Goal: Information Seeking & Learning: Learn about a topic

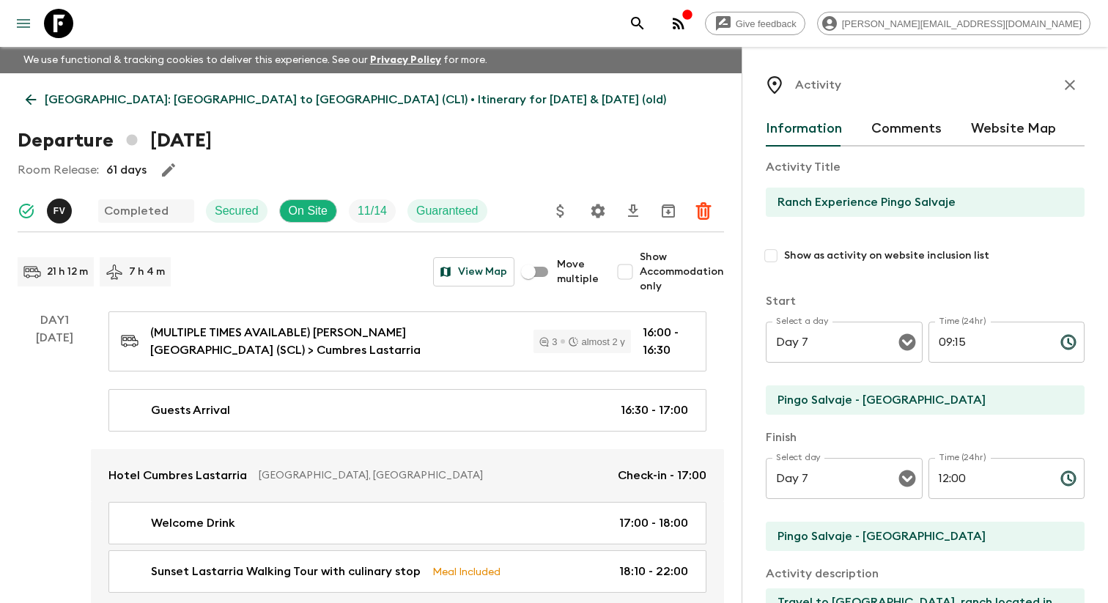
click at [26, 23] on icon "menu" at bounding box center [23, 23] width 13 height 9
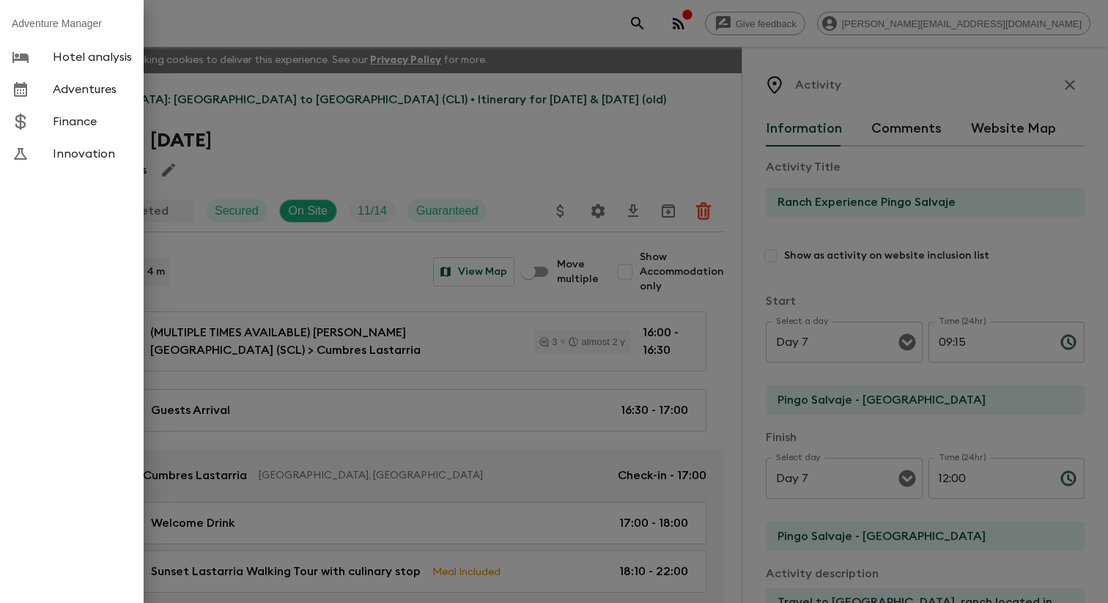
click at [85, 92] on span "Adventures" at bounding box center [92, 89] width 79 height 15
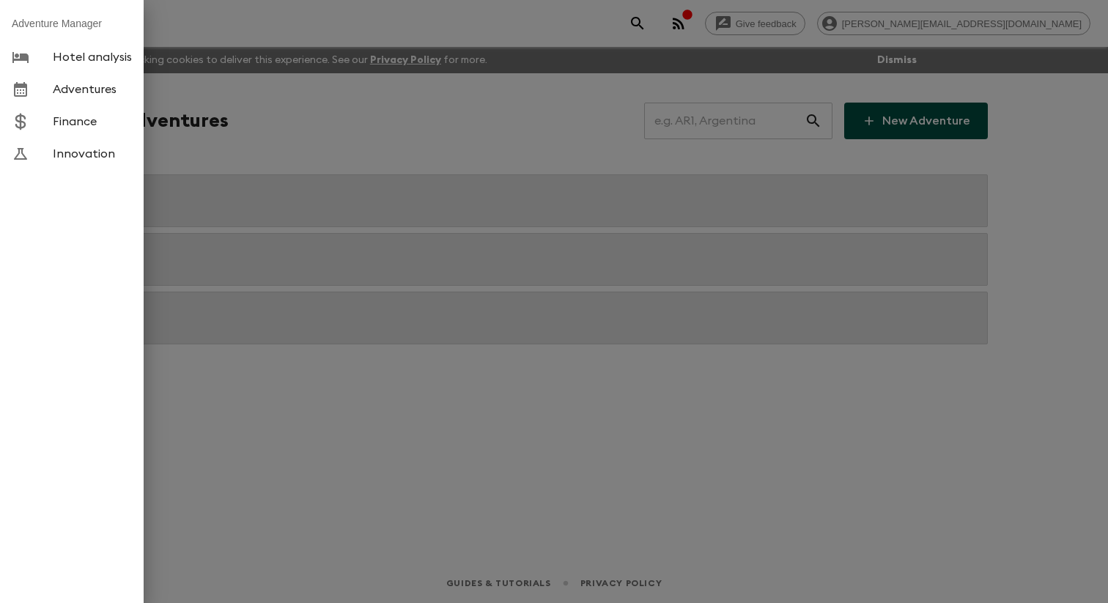
click at [304, 138] on div at bounding box center [554, 301] width 1108 height 603
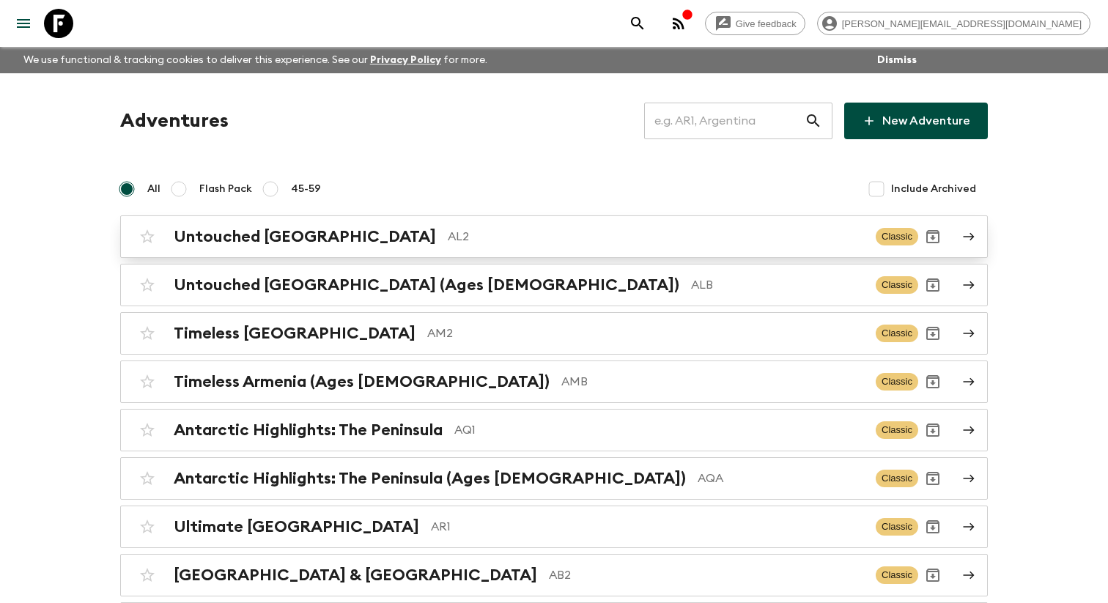
scroll to position [5219, 0]
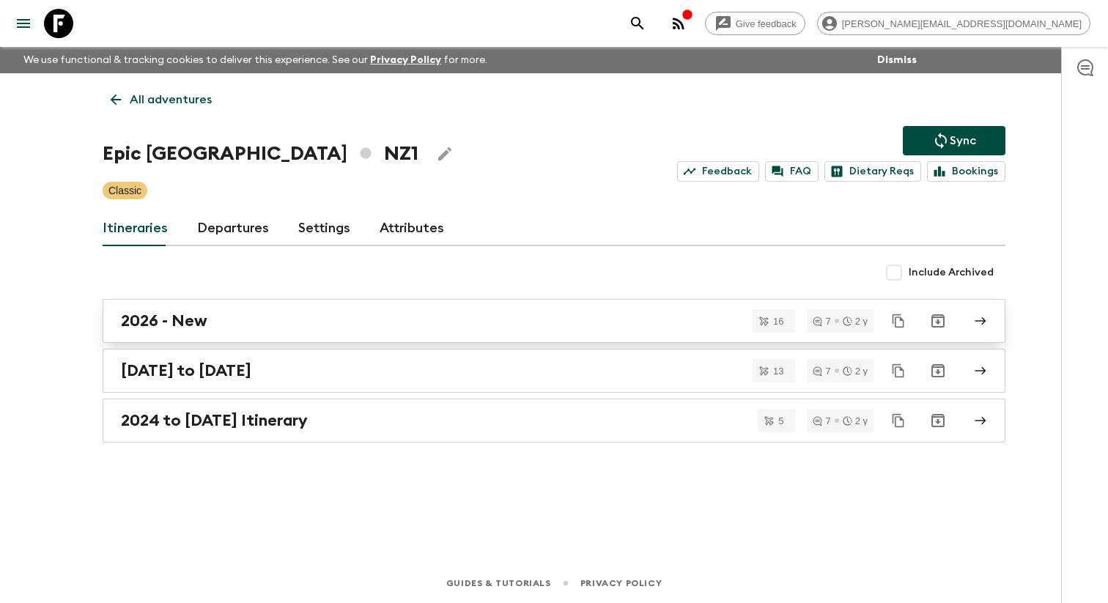
click at [286, 331] on div "2026 - New" at bounding box center [540, 321] width 839 height 19
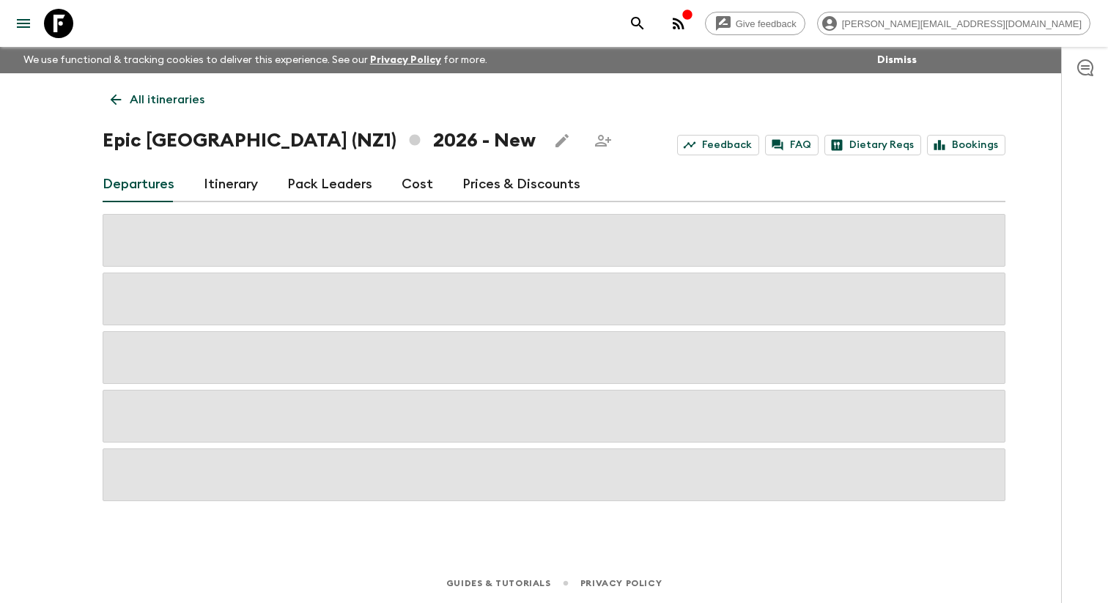
click at [230, 185] on link "Itinerary" at bounding box center [231, 184] width 54 height 35
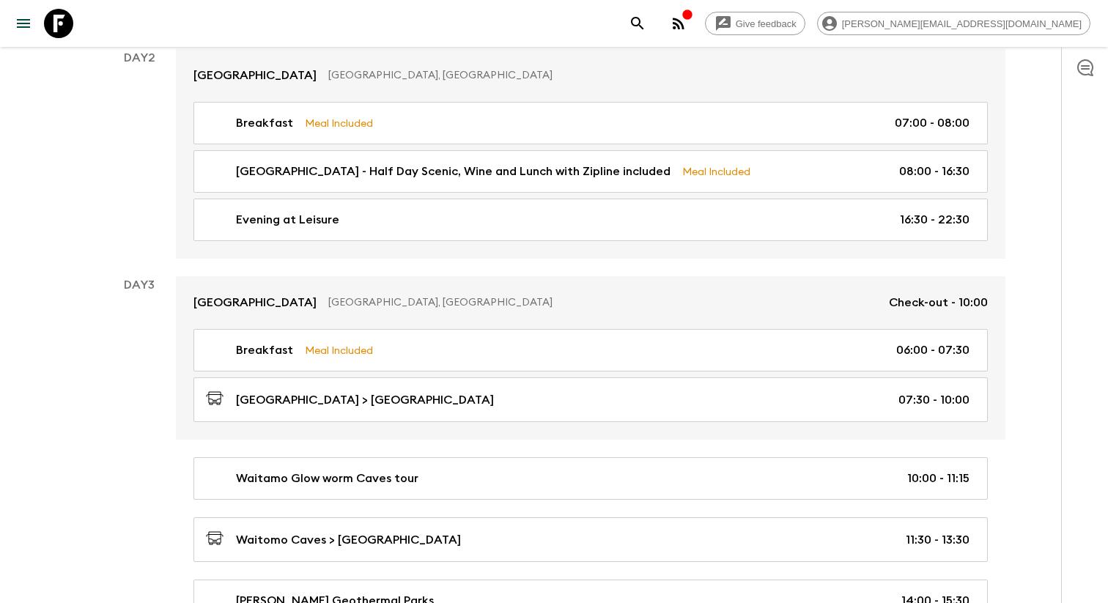
scroll to position [446, 0]
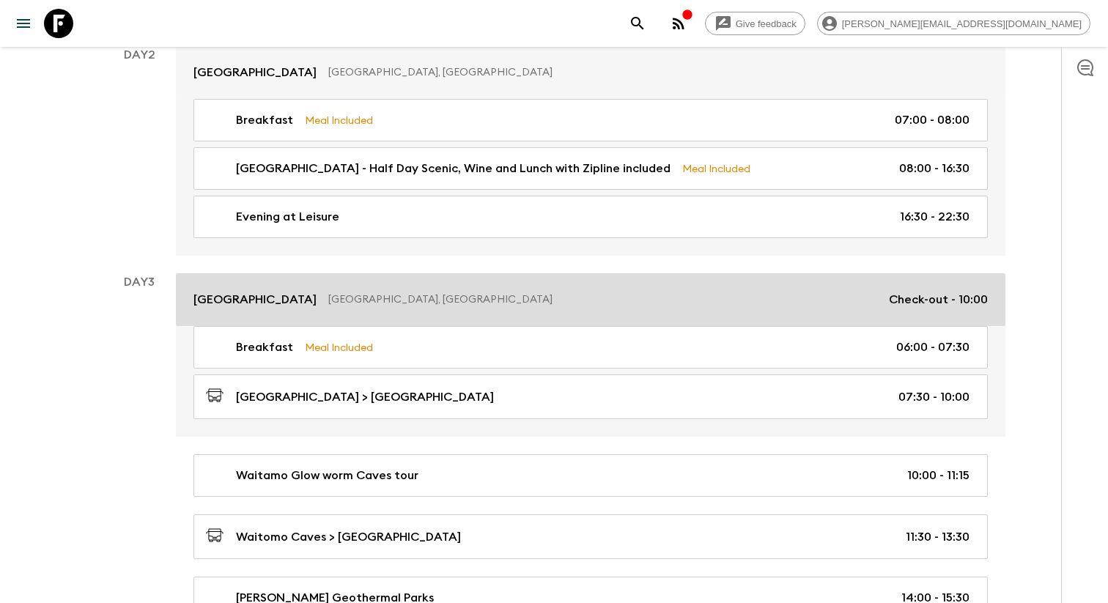
click at [422, 326] on link "[GEOGRAPHIC_DATA], [GEOGRAPHIC_DATA] Check-out - 10:00" at bounding box center [591, 299] width 830 height 53
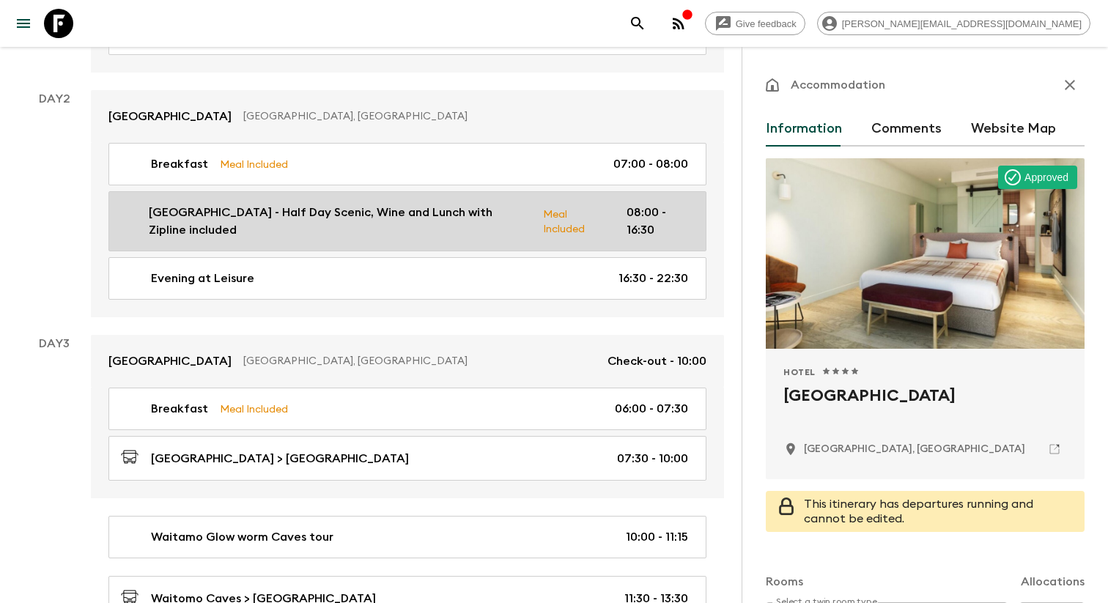
click at [377, 240] on link "Waiheke Island - Half Day Scenic, Wine and Lunch with Zipline included Meal Inc…" at bounding box center [407, 221] width 598 height 60
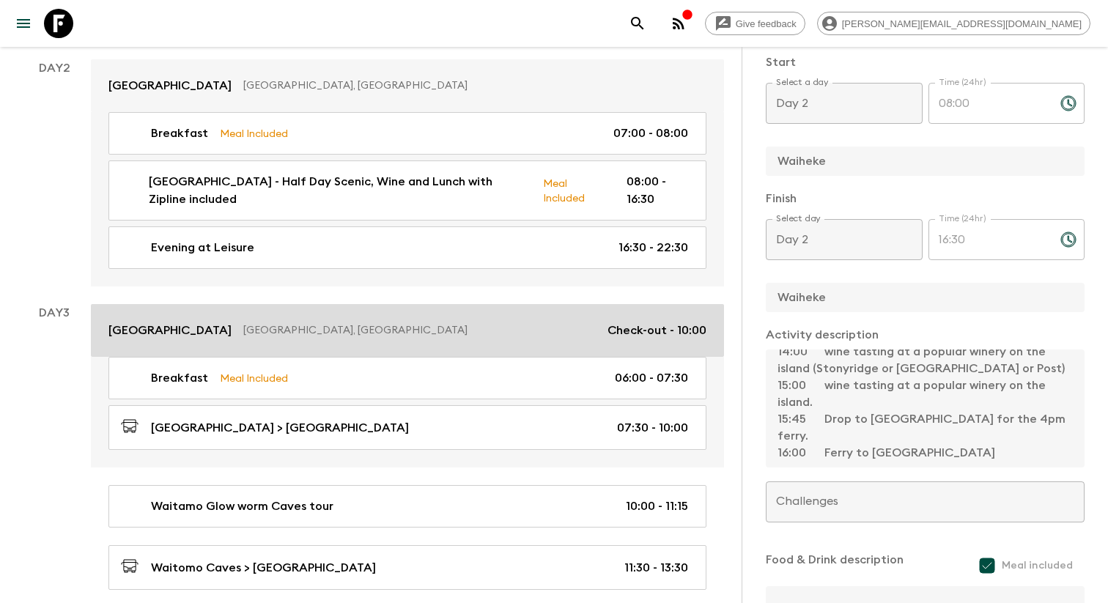
scroll to position [479, 0]
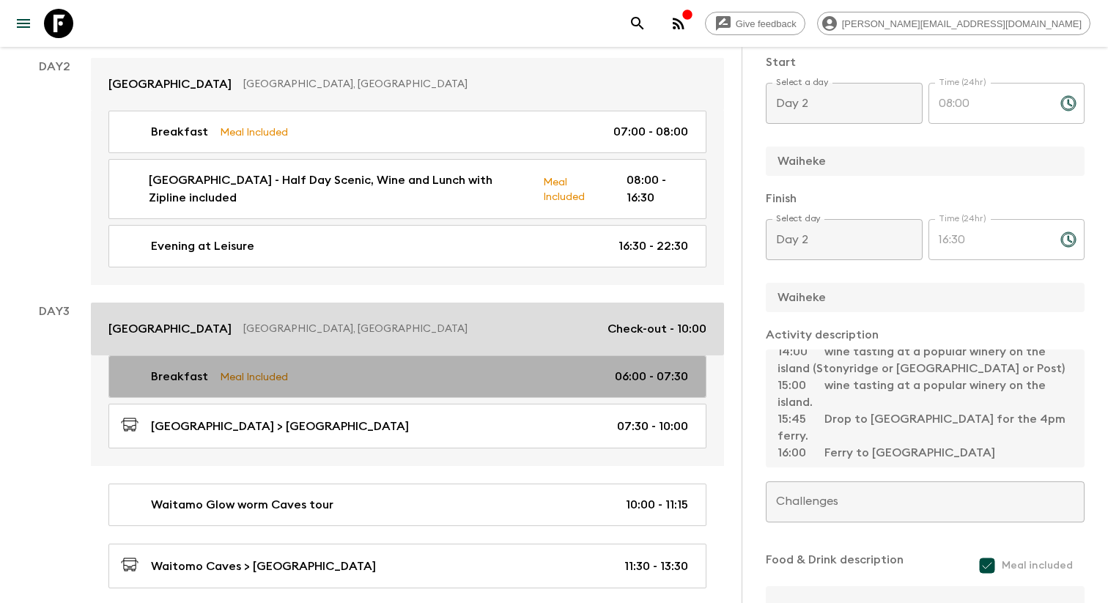
click at [499, 362] on link "Breakfast Meal Included 06:00 - 07:30" at bounding box center [407, 376] width 598 height 43
type input "Breakfast"
checkbox input "false"
type input "[GEOGRAPHIC_DATA]"
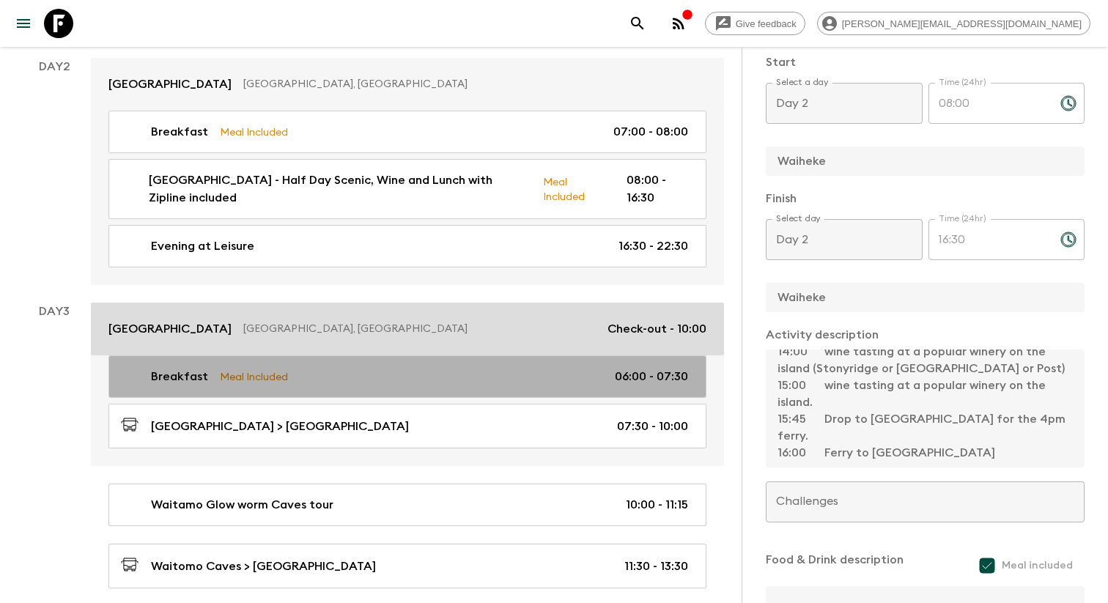
type input "[GEOGRAPHIC_DATA]"
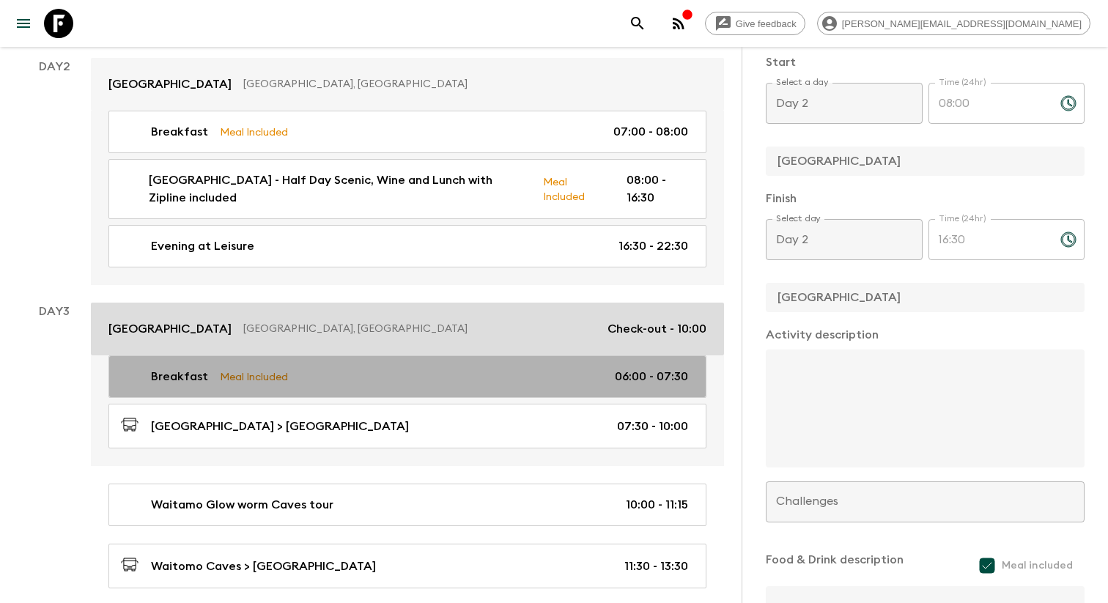
type input "Day 3"
type input "06:00"
type input "Day 3"
type input "07:30"
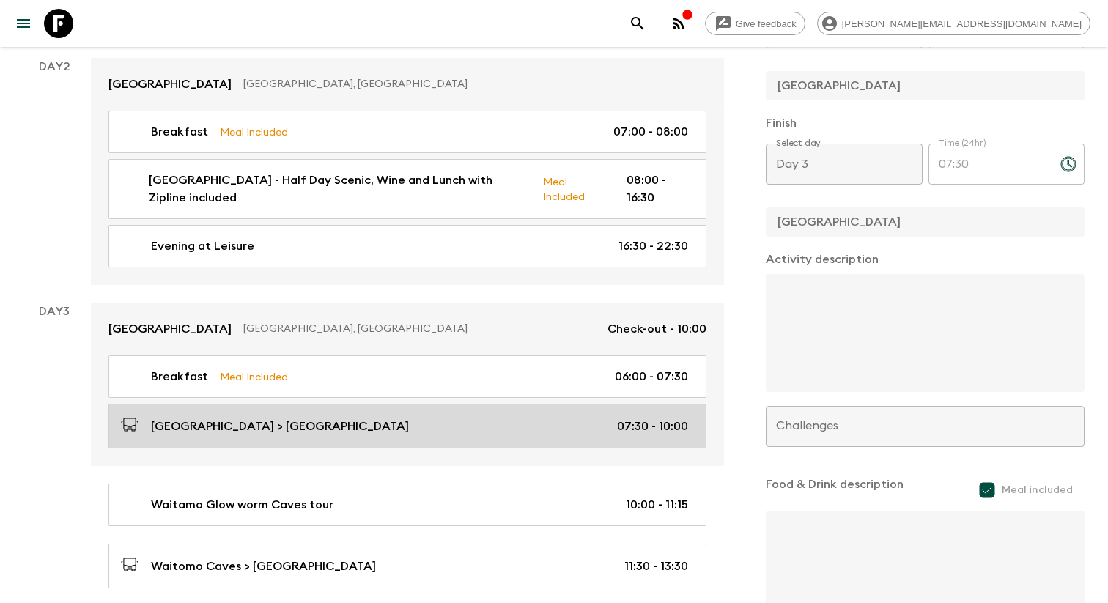
click at [498, 428] on div "[GEOGRAPHIC_DATA] > [GEOGRAPHIC_DATA] 07:30 - 10:00" at bounding box center [404, 426] width 567 height 20
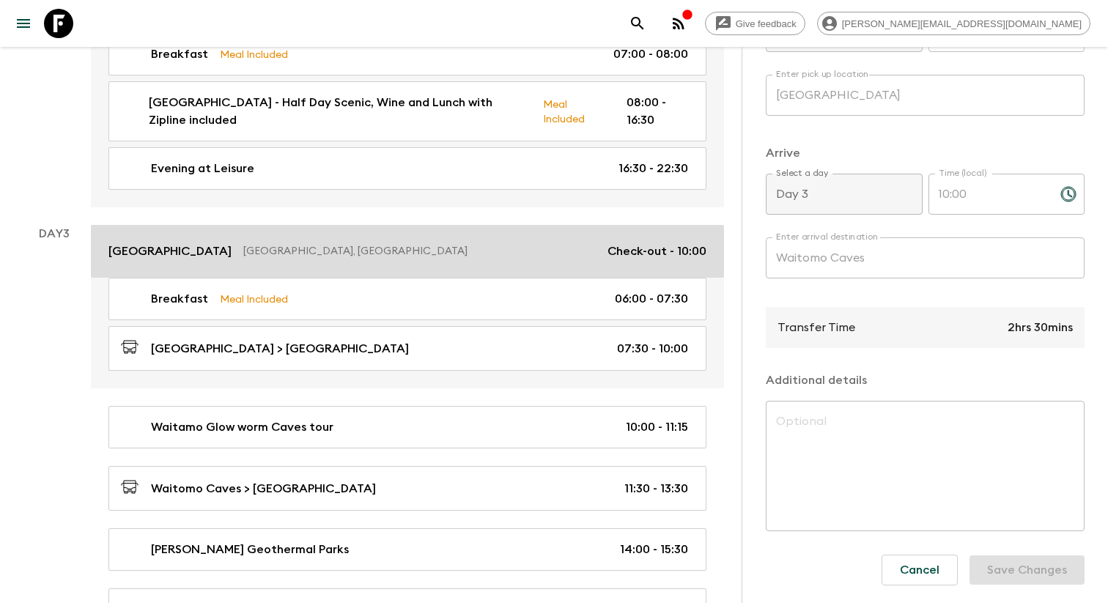
scroll to position [567, 0]
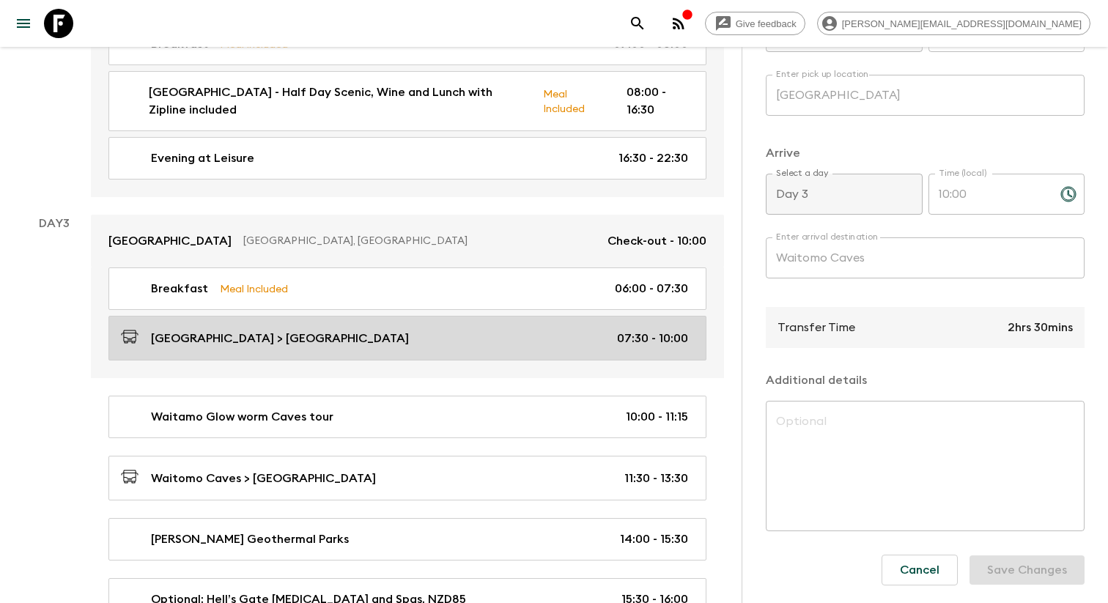
click at [322, 330] on div "[GEOGRAPHIC_DATA] > [GEOGRAPHIC_DATA] 07:30 - 10:00" at bounding box center [404, 338] width 567 height 20
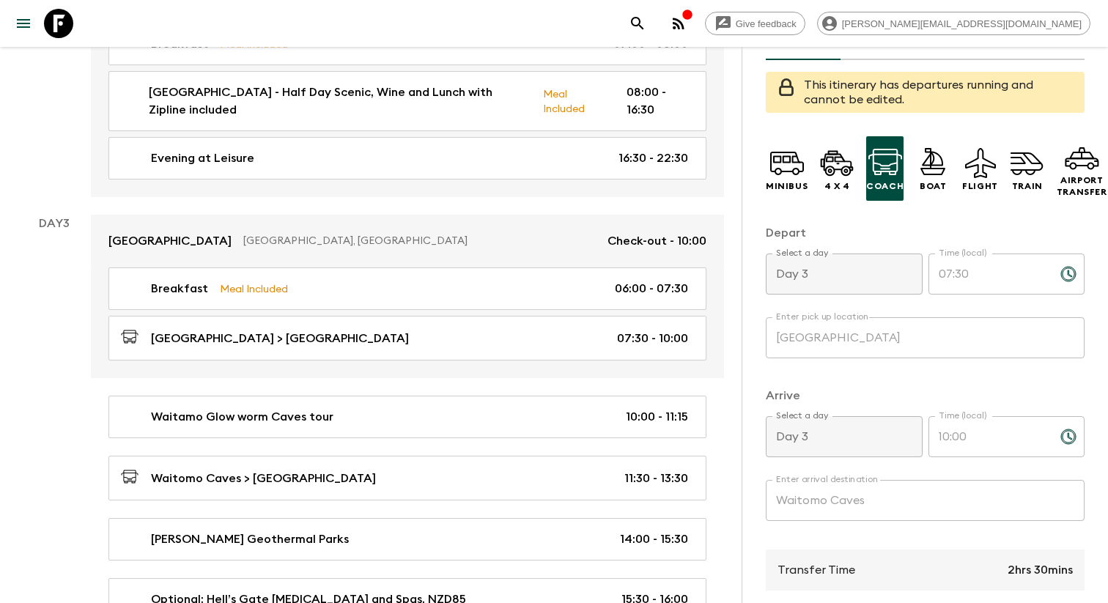
scroll to position [188, 0]
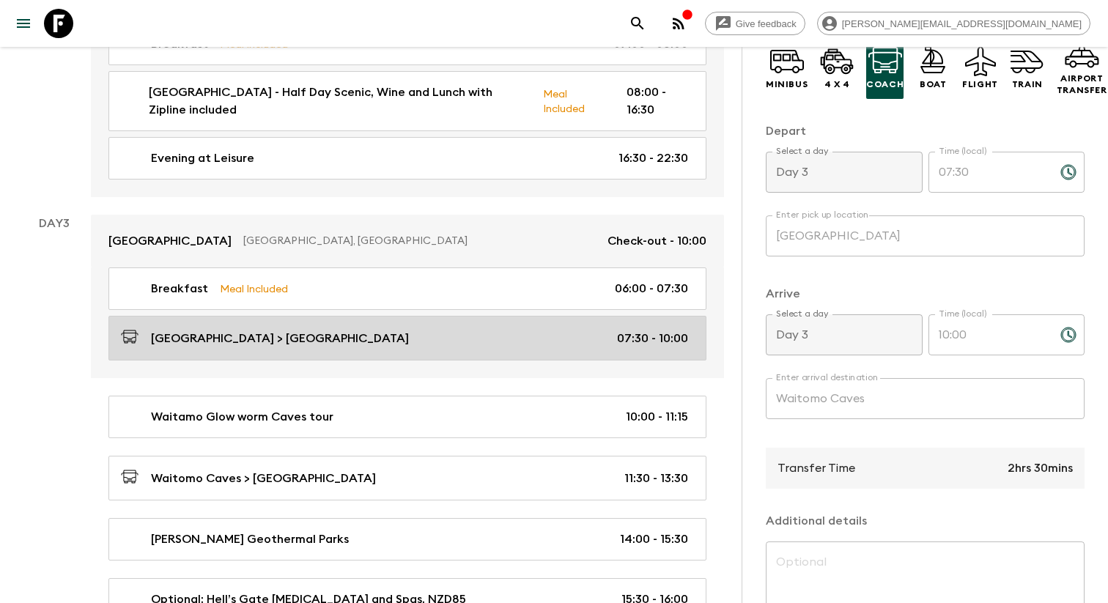
click at [538, 350] on link "[GEOGRAPHIC_DATA] > [GEOGRAPHIC_DATA] 07:30 - 10:00" at bounding box center [407, 338] width 598 height 45
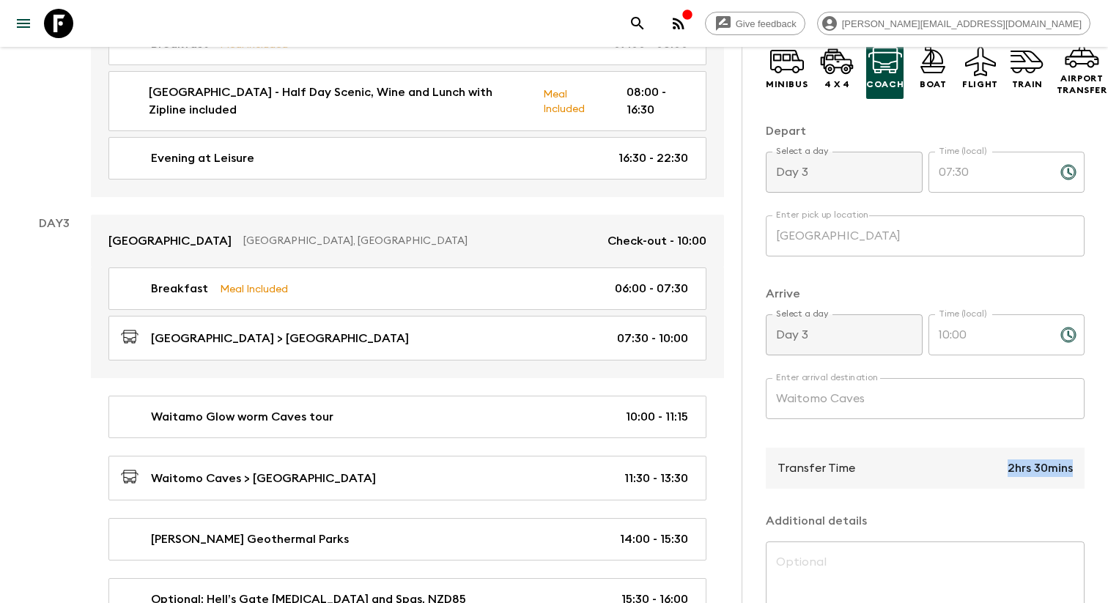
drag, startPoint x: 1009, startPoint y: 515, endPoint x: 1088, endPoint y: 520, distance: 79.4
click at [1088, 520] on div "Transfer Information Comments This itinerary has departures running and cannot …" at bounding box center [925, 348] width 366 height 603
copy p "2hrs 30mins"
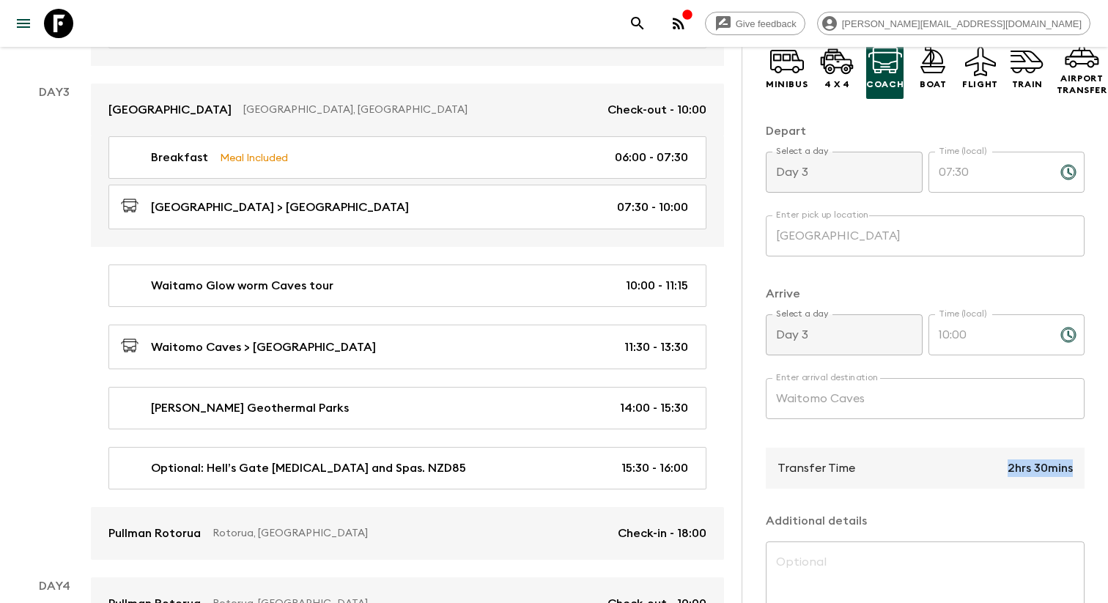
scroll to position [701, 0]
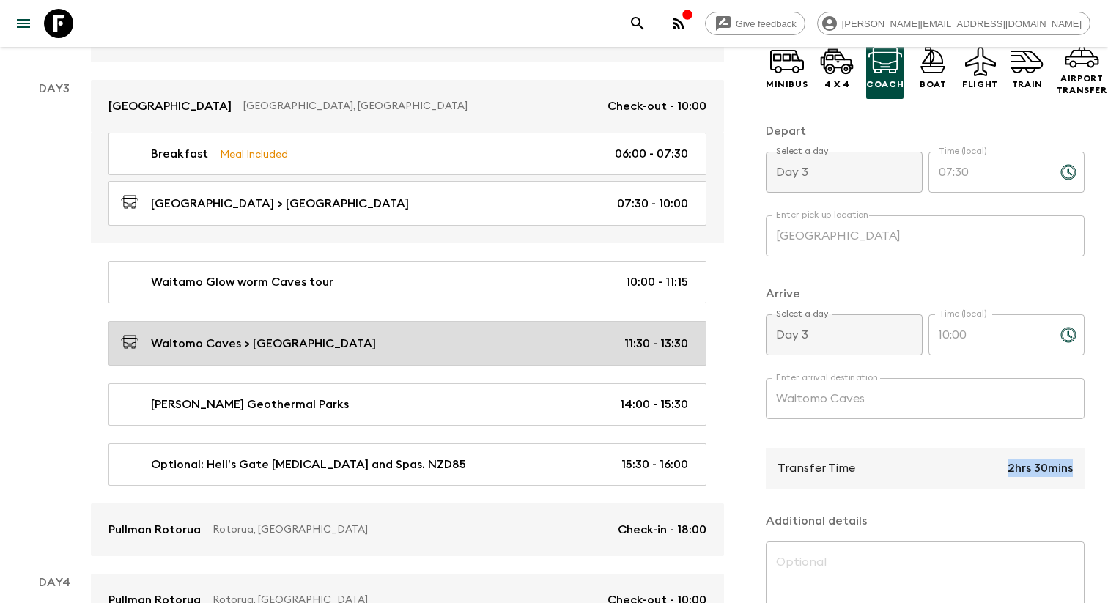
click at [370, 350] on div "Waitomo Caves > [GEOGRAPHIC_DATA] 11:30 - 13:30" at bounding box center [404, 343] width 567 height 20
type input "Waitomo Caves"
type input "Rotorua"
type input "11:30"
type input "13:30"
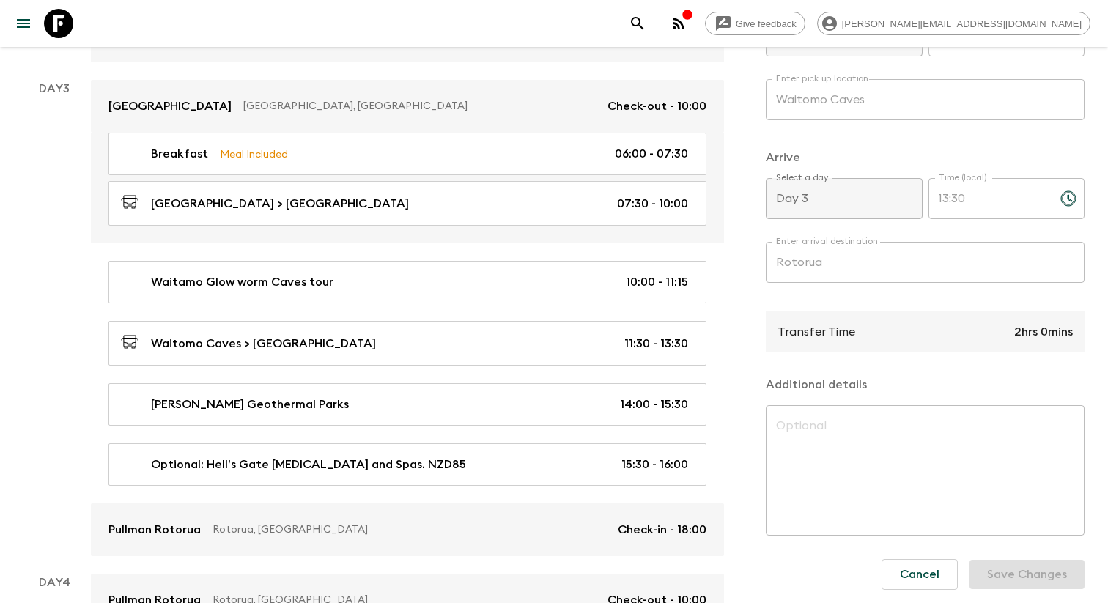
scroll to position [325, 0]
click at [1030, 340] on p "2hrs 0mins" at bounding box center [1043, 332] width 59 height 18
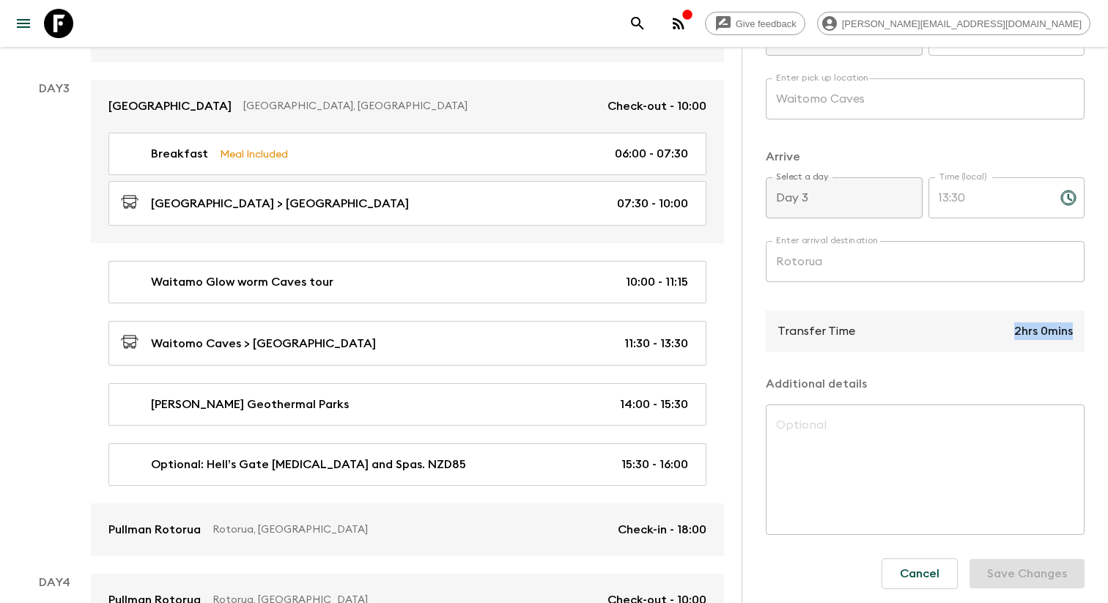
click at [1030, 340] on p "2hrs 0mins" at bounding box center [1043, 332] width 59 height 18
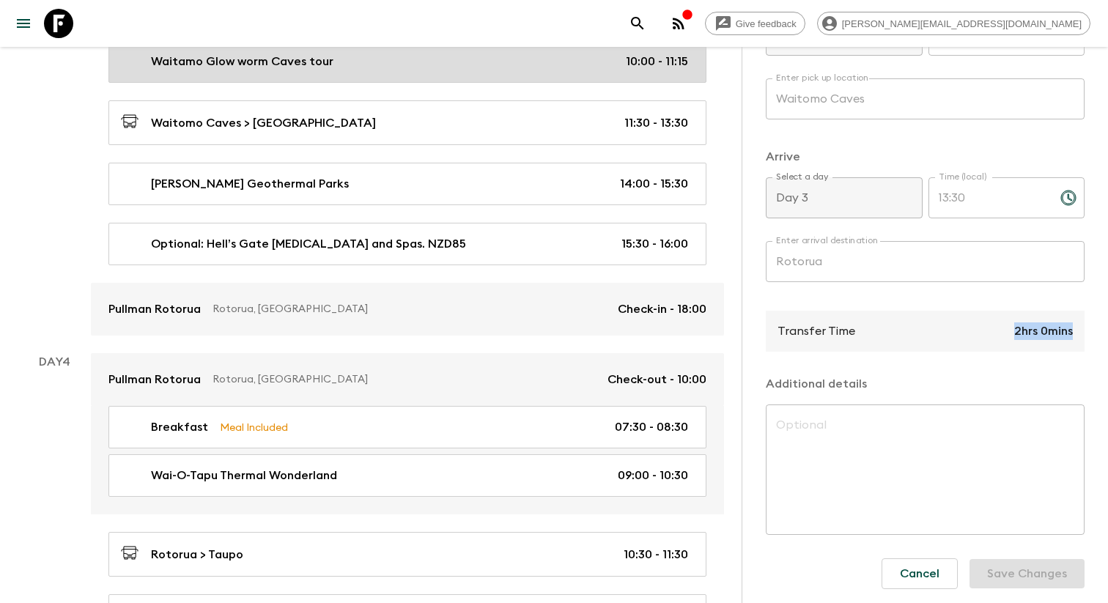
scroll to position [926, 0]
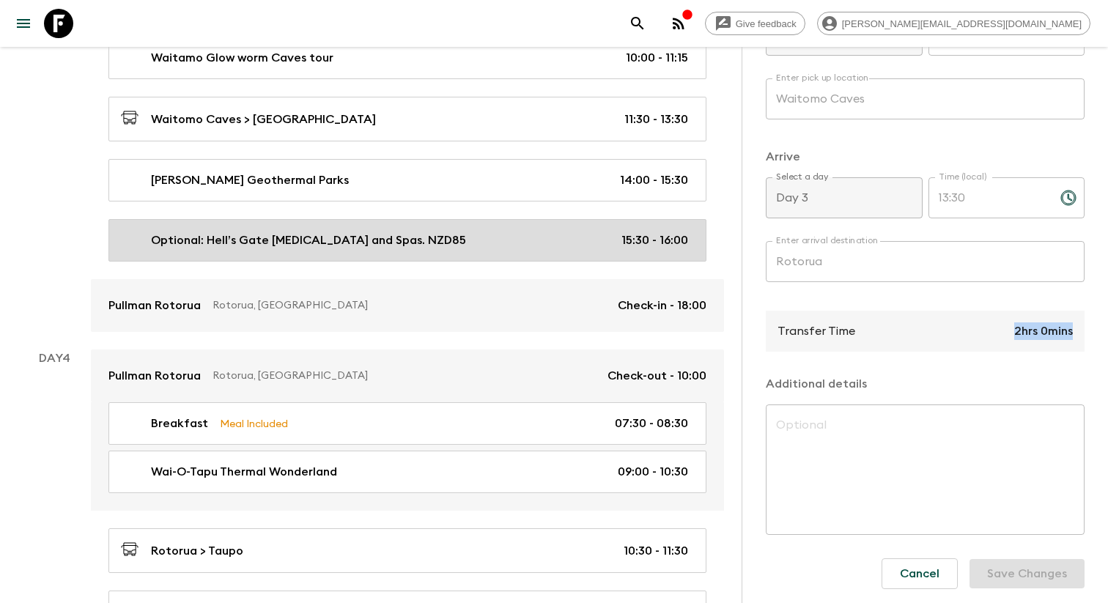
click at [320, 260] on link "Optional: Hell’s Gate [MEDICAL_DATA] and Spas. NZD85 15:30 - 16:00" at bounding box center [407, 240] width 598 height 43
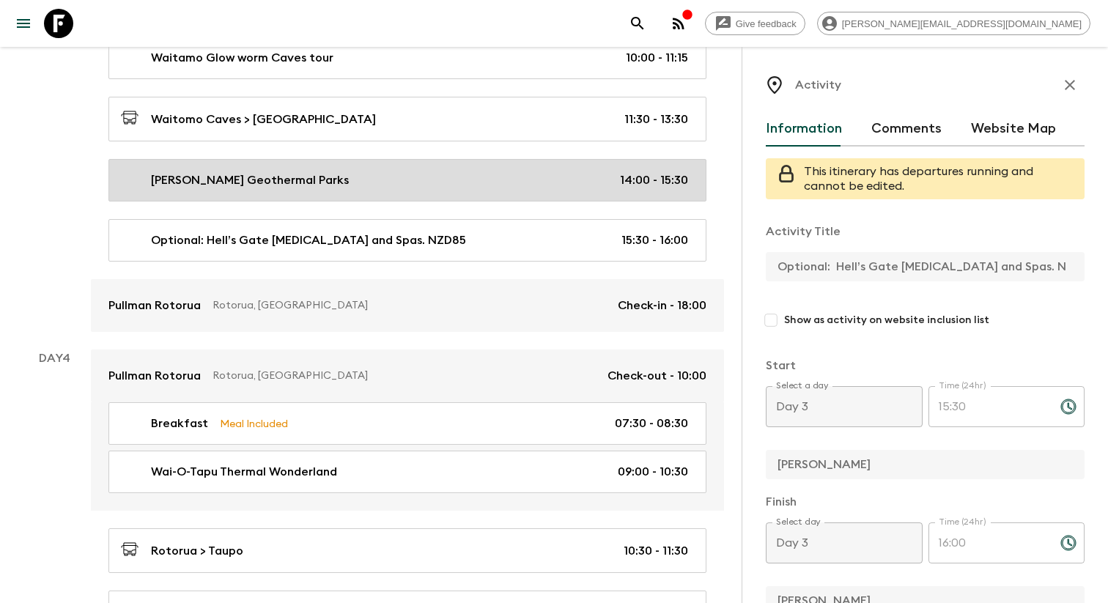
click at [336, 192] on link "[PERSON_NAME] Geothermal Parks 14:00 - 15:30" at bounding box center [407, 180] width 598 height 43
type input "[PERSON_NAME] Geothermal Parks"
checkbox input "true"
type input "14:00"
type input "15:30"
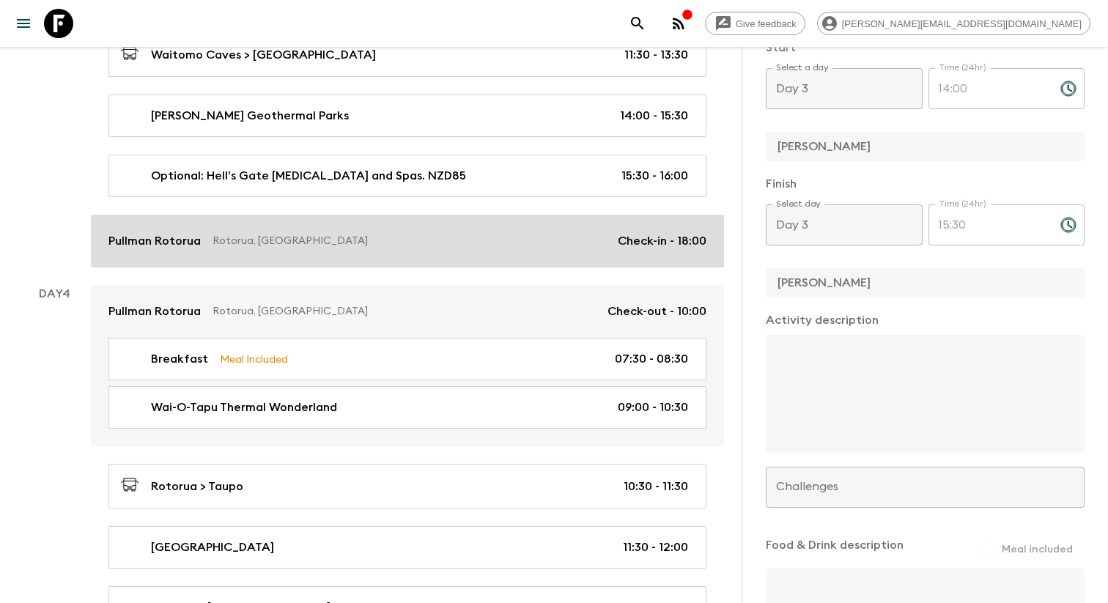
scroll to position [1003, 0]
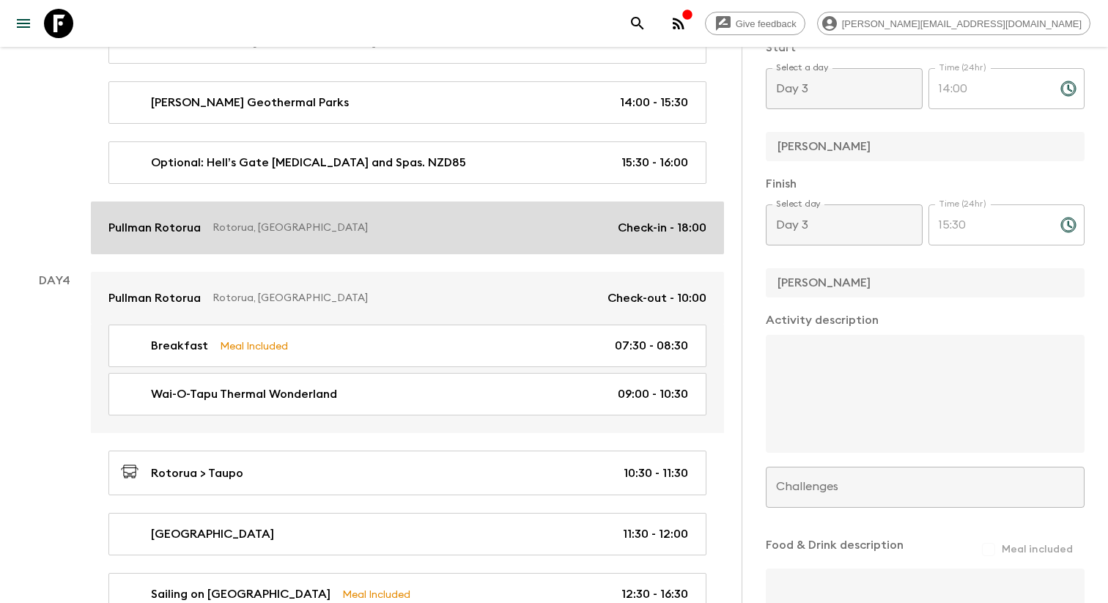
click at [434, 313] on link "Pullman Rotorua Rotorua, [GEOGRAPHIC_DATA] Check-out - 10:00" at bounding box center [407, 298] width 633 height 53
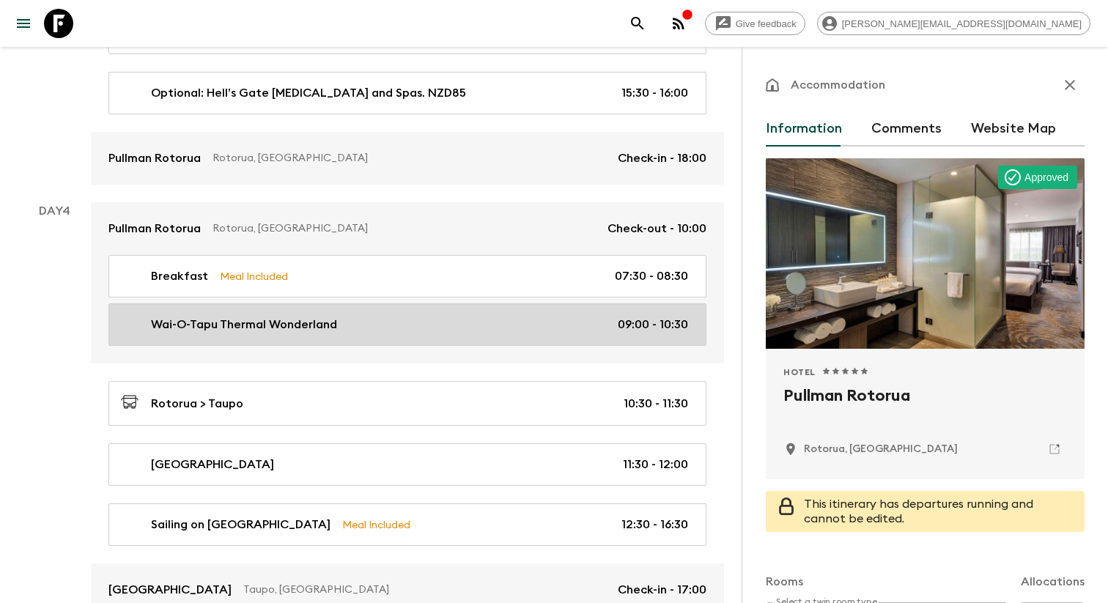
scroll to position [1074, 0]
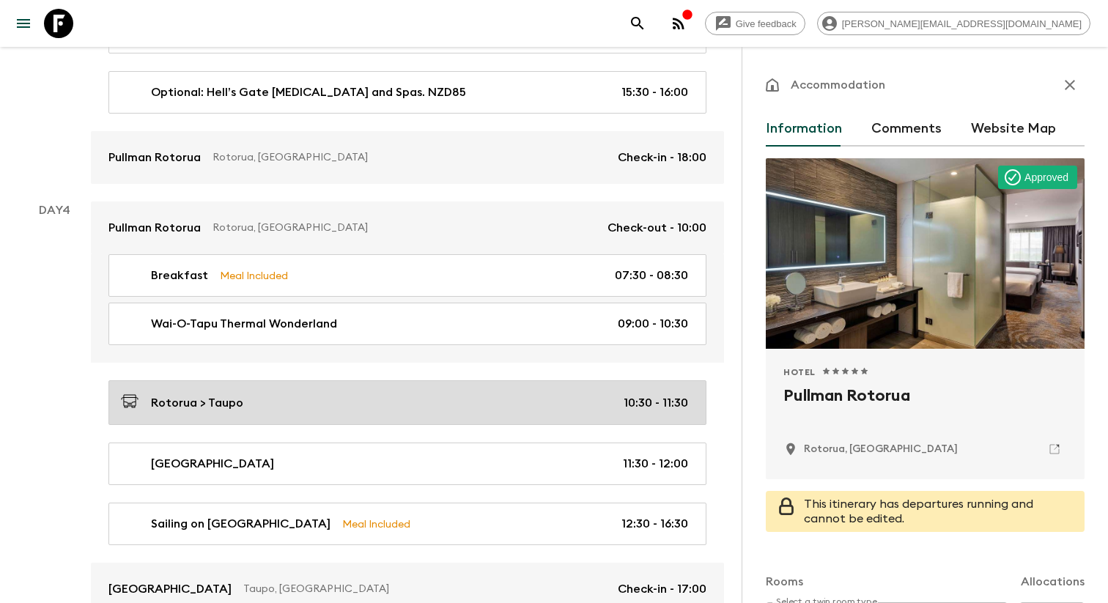
click at [419, 405] on div "Rotorua > Taupo 10:30 - 11:30" at bounding box center [404, 403] width 567 height 20
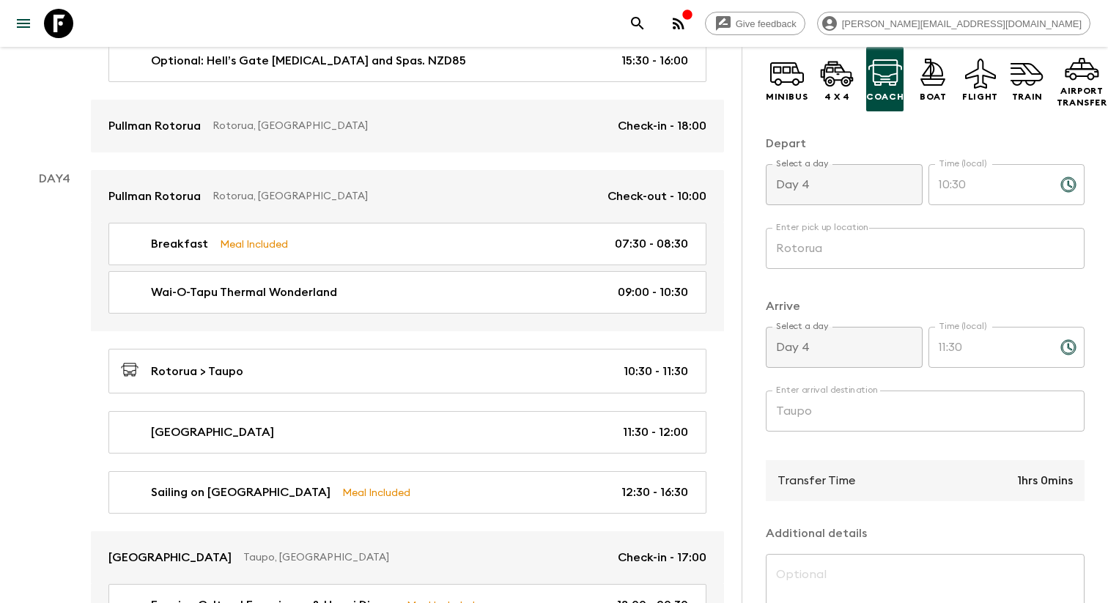
scroll to position [1121, 0]
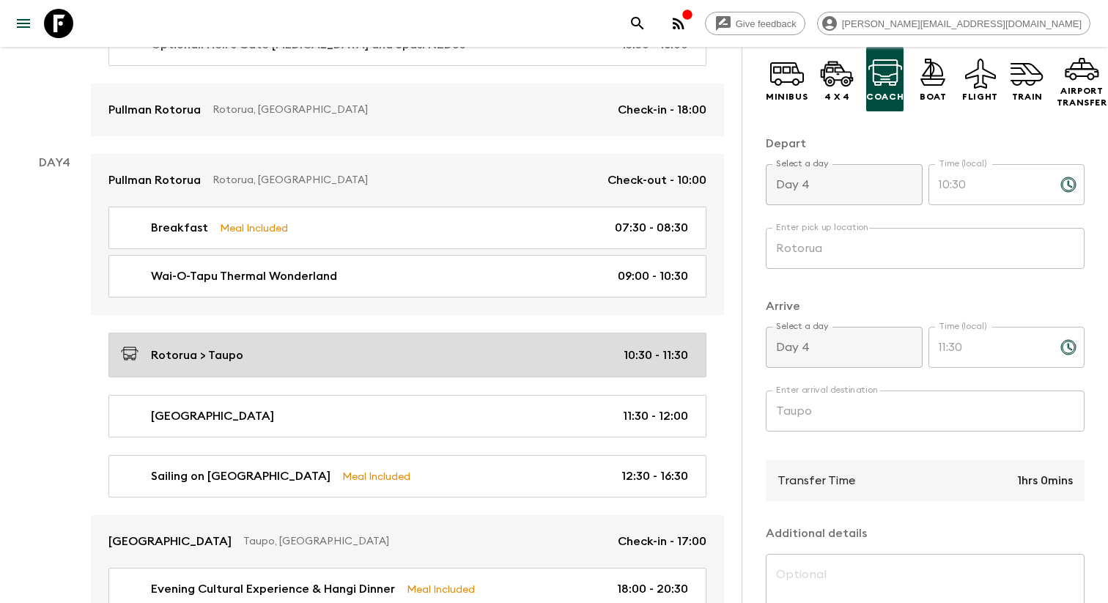
click at [290, 344] on link "Rotorua > Taupo 10:30 - 11:30" at bounding box center [407, 355] width 598 height 45
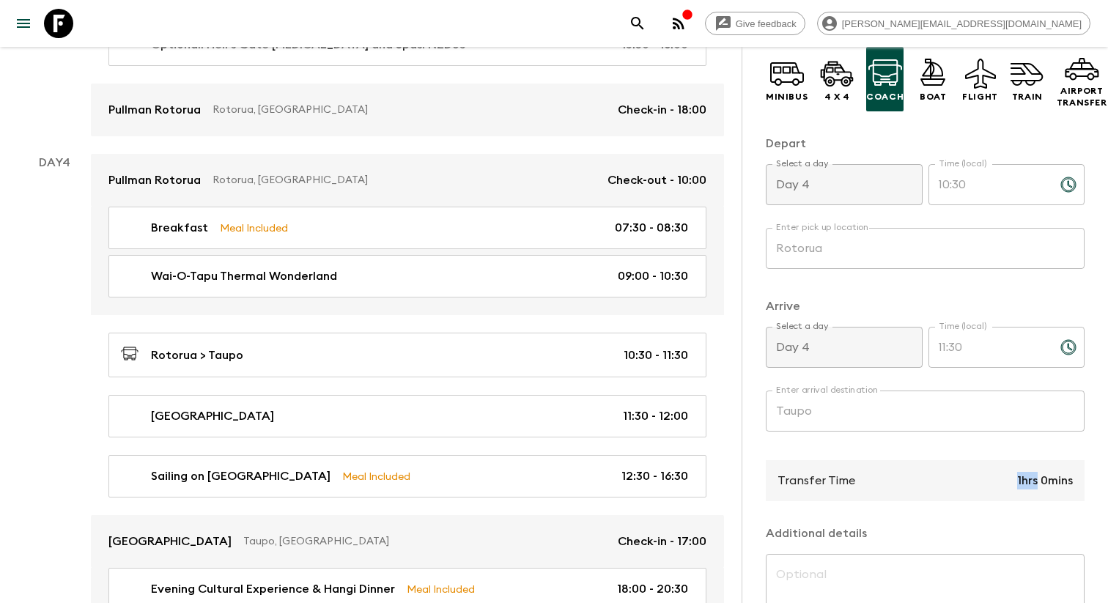
drag, startPoint x: 1013, startPoint y: 530, endPoint x: 1036, endPoint y: 531, distance: 22.7
click at [1036, 501] on div "Transfer Time 1hrs 0mins" at bounding box center [925, 480] width 319 height 41
copy p "1hrs"
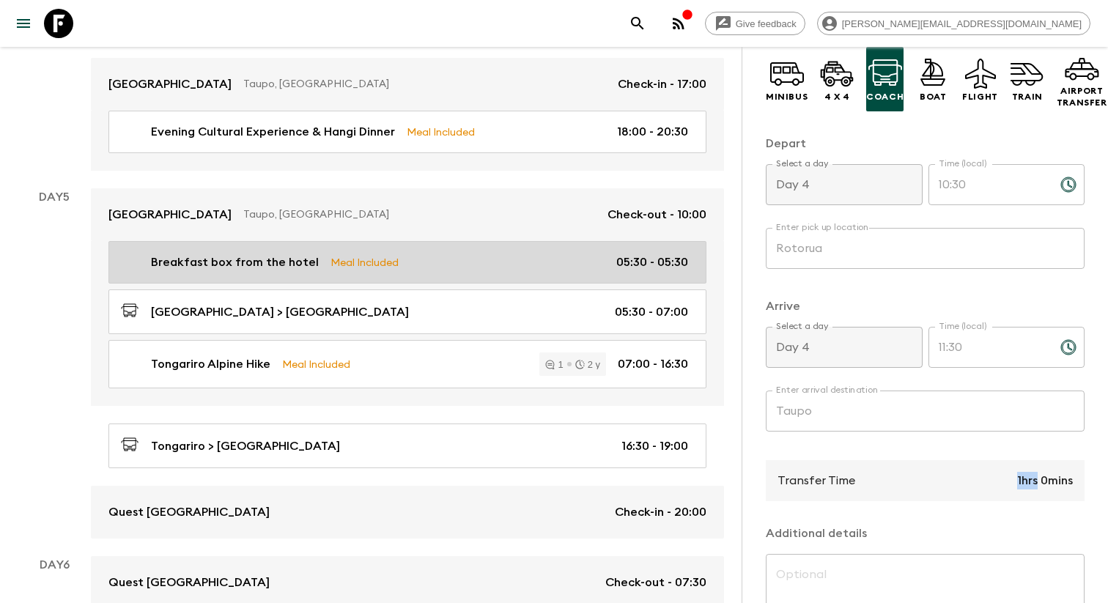
scroll to position [1589, 0]
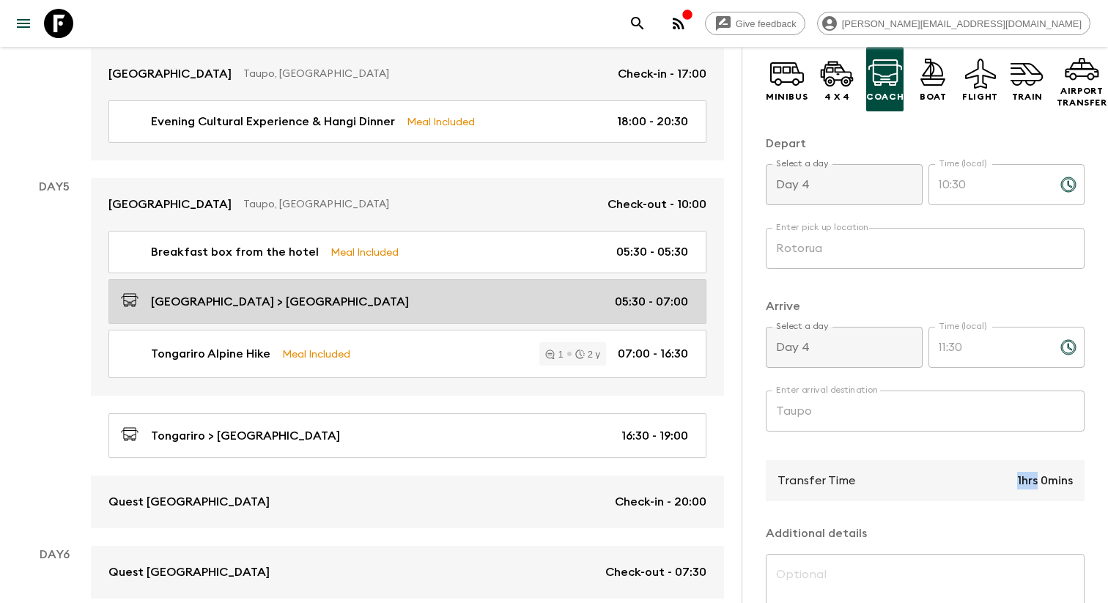
click at [314, 303] on div "[GEOGRAPHIC_DATA] > [GEOGRAPHIC_DATA] 05:30 - 07:00" at bounding box center [404, 302] width 567 height 20
type input "Lake Taupo"
type input "Tongariro"
type input "Day 5"
type input "05:30"
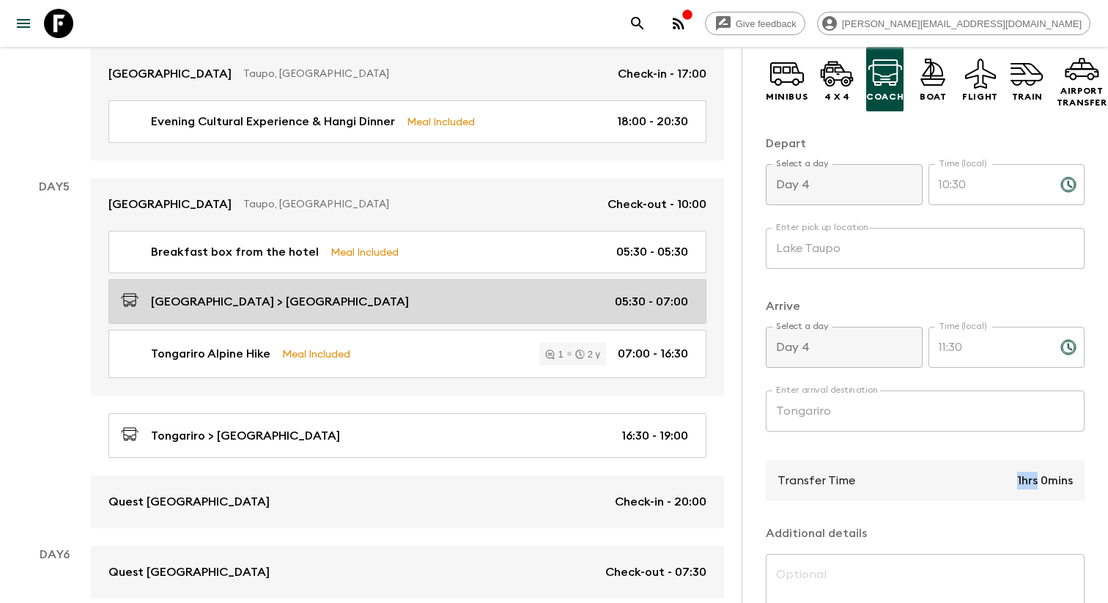
type input "Day 5"
type input "07:00"
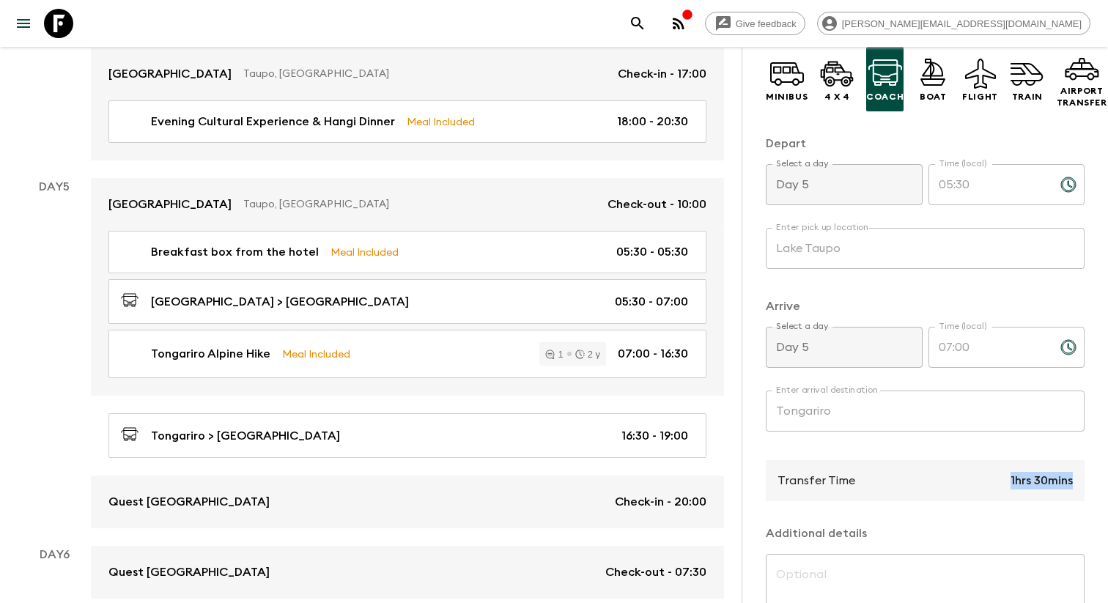
drag, startPoint x: 1007, startPoint y: 522, endPoint x: 1088, endPoint y: 524, distance: 81.4
click at [1088, 524] on div "Transfer Information Comments This itinerary has departures running and cannot …" at bounding box center [925, 348] width 366 height 603
copy p "1hrs 30mins"
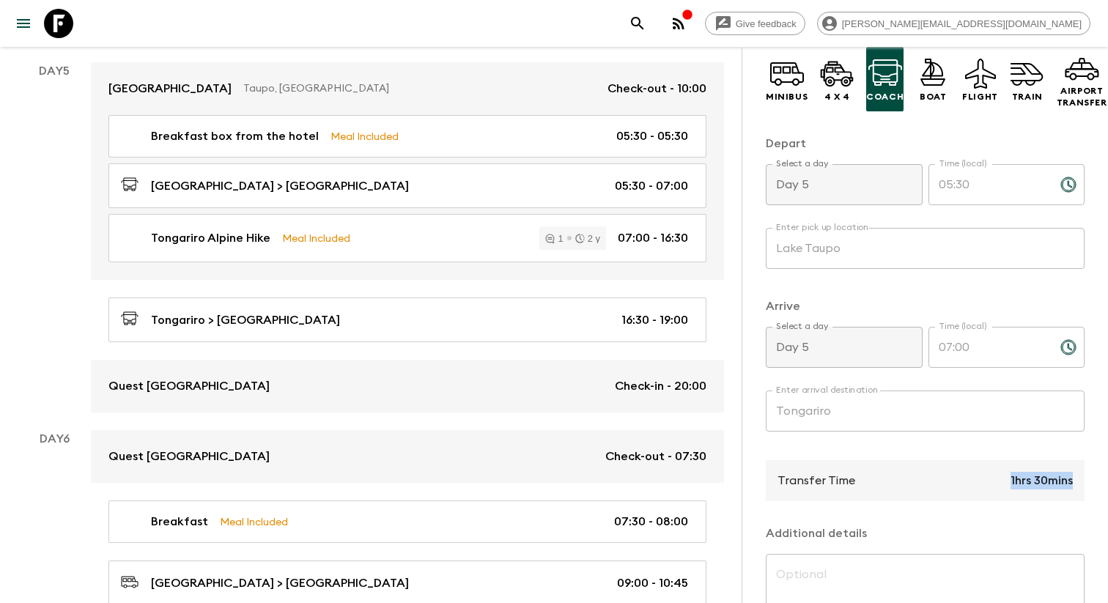
scroll to position [1721, 0]
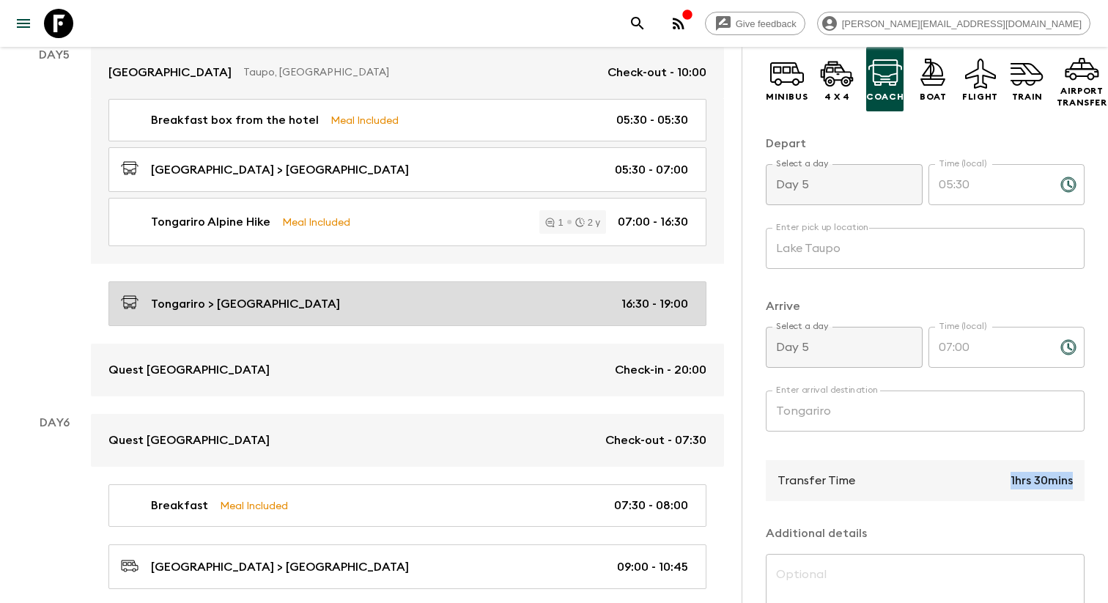
click at [327, 316] on link "Tongariro > [GEOGRAPHIC_DATA] 16:30 - 19:00" at bounding box center [407, 303] width 598 height 45
type input "Tongariro"
type input "Palmerston"
type input "16:30"
type input "19:00"
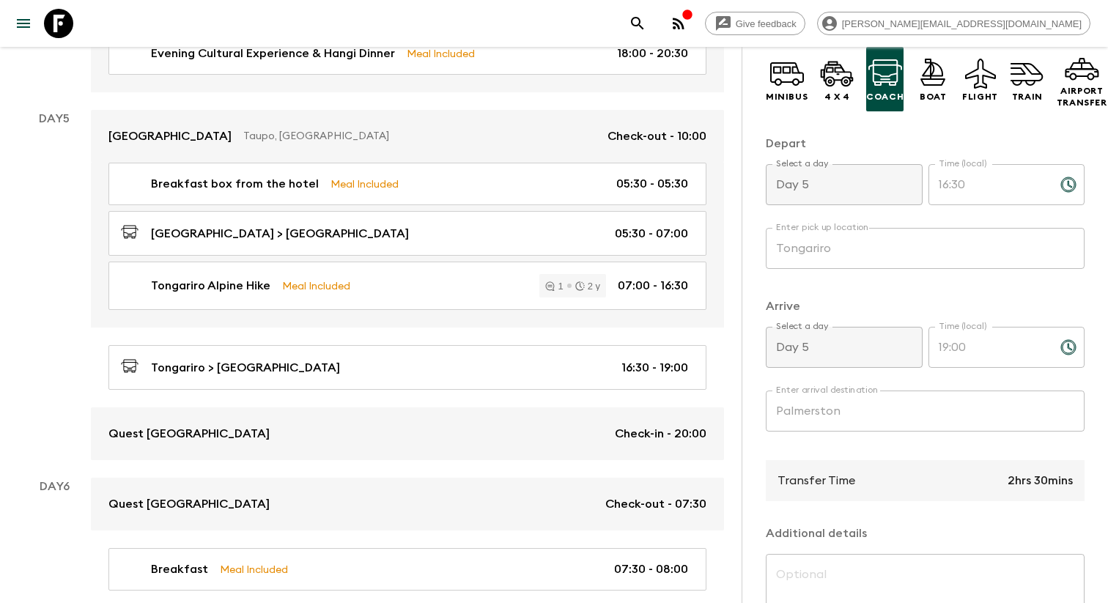
scroll to position [1656, 0]
drag, startPoint x: 1021, startPoint y: 528, endPoint x: 1071, endPoint y: 528, distance: 49.8
click at [1071, 490] on p "2hrs 30mins" at bounding box center [1040, 481] width 65 height 18
copy p "2hrs 30mins"
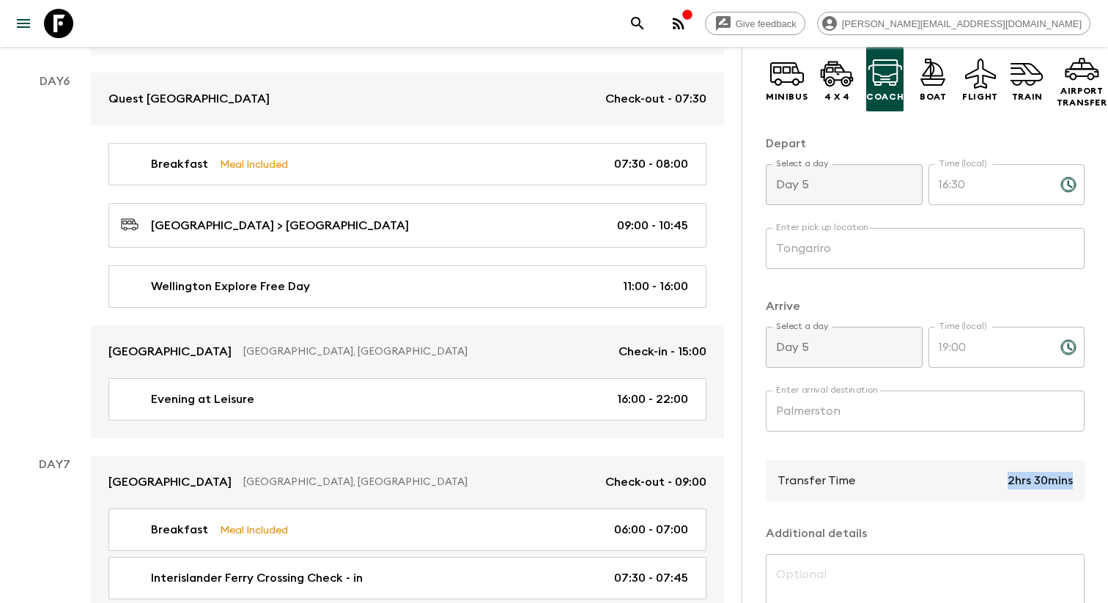
scroll to position [2081, 0]
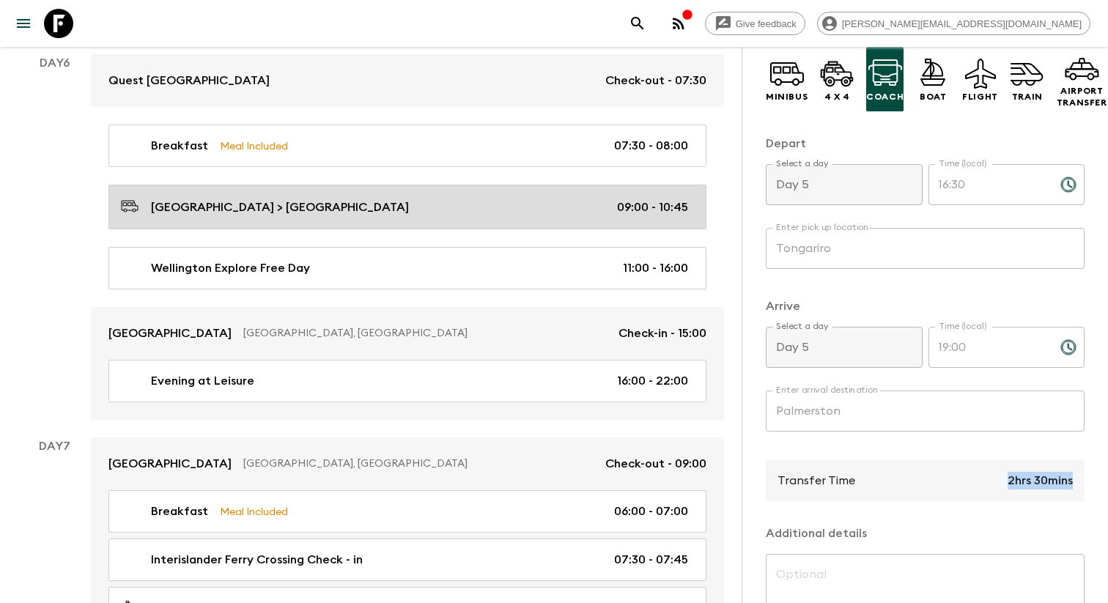
click at [297, 224] on link "[GEOGRAPHIC_DATA] > [GEOGRAPHIC_DATA] 09:00 - 10:45" at bounding box center [407, 207] width 598 height 45
type input "[GEOGRAPHIC_DATA]"
type input "Day 6"
type input "09:00"
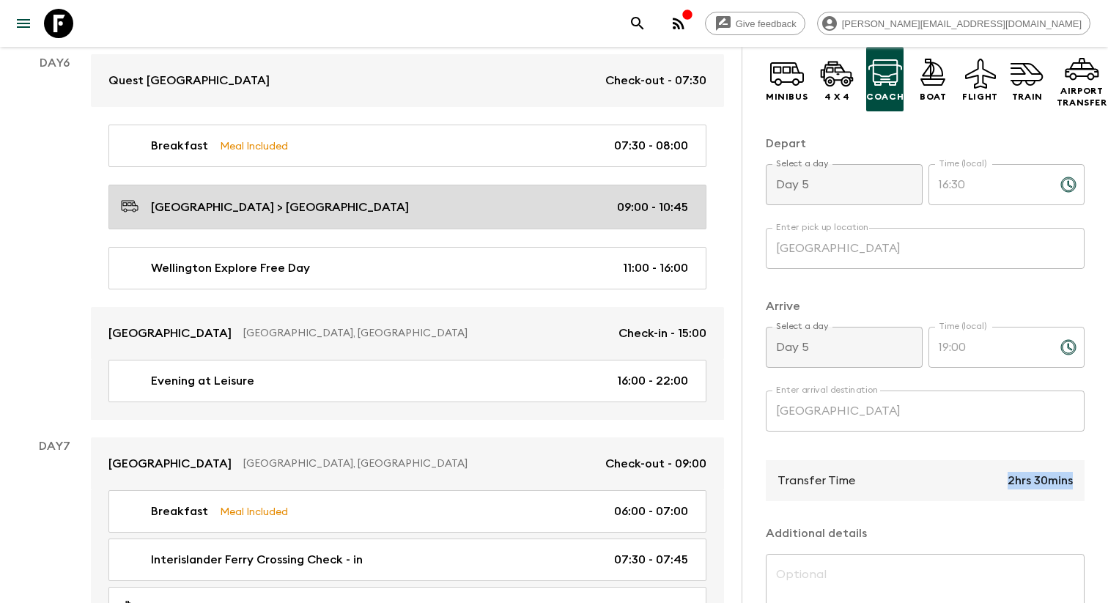
type input "Day 6"
type input "10:45"
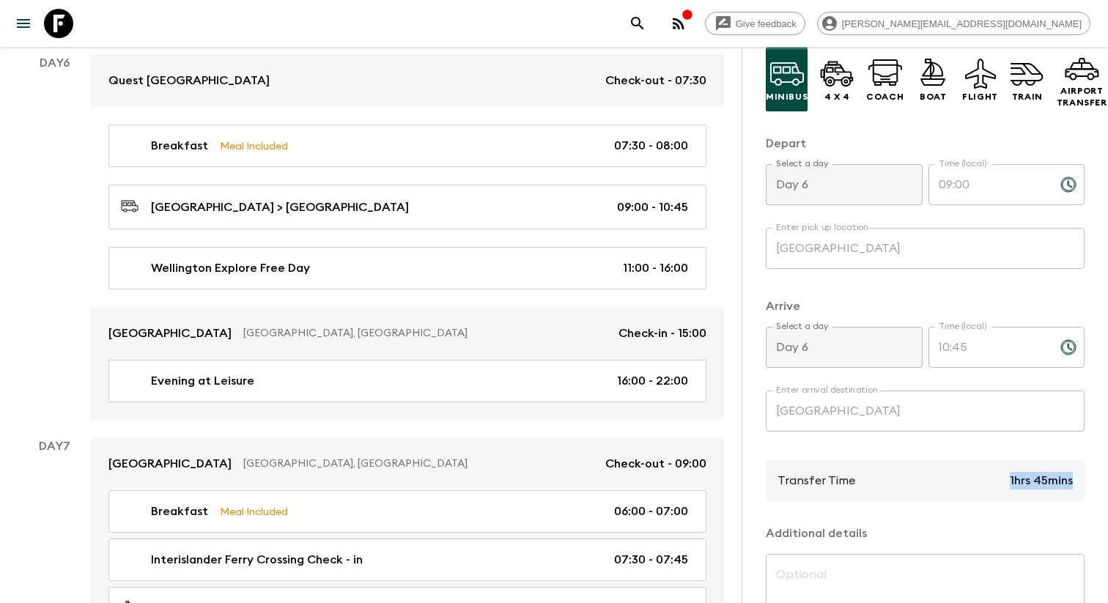
drag, startPoint x: 1008, startPoint y: 526, endPoint x: 1102, endPoint y: 530, distance: 93.9
click at [1102, 530] on div "Transfer Information Comments This itinerary has departures running and cannot …" at bounding box center [925, 348] width 366 height 603
copy p "1hrs 45mins"
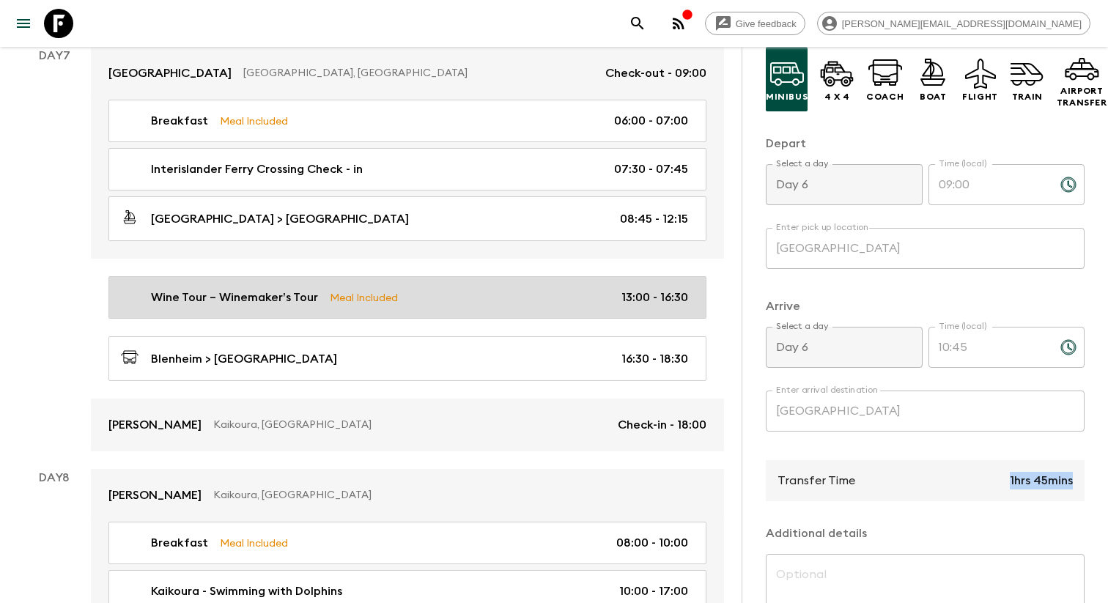
scroll to position [2473, 0]
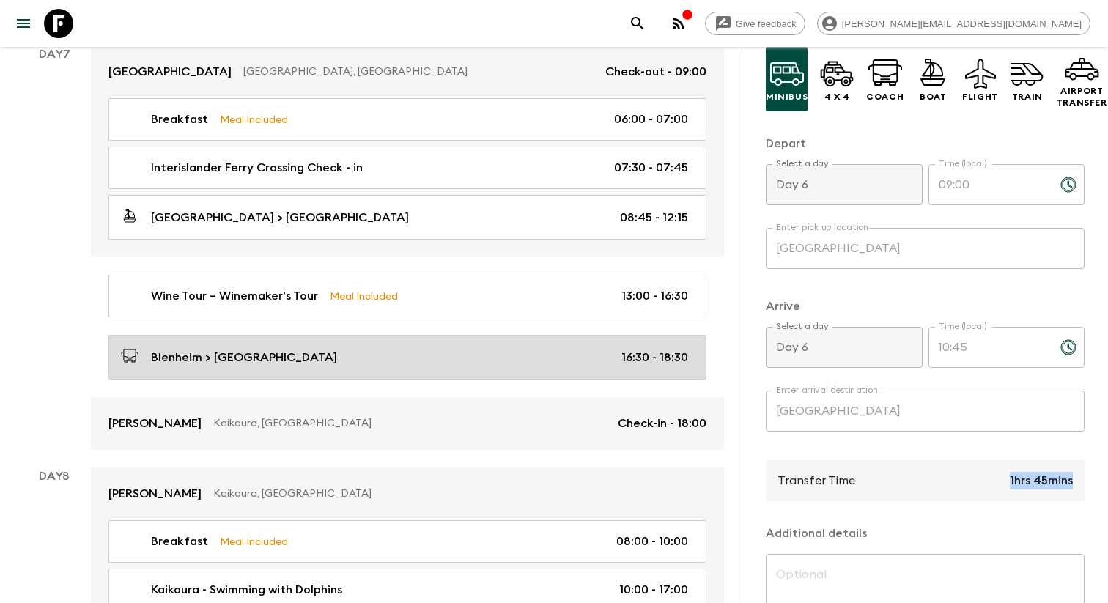
click at [284, 356] on div "Blenheim > [GEOGRAPHIC_DATA] 16:30 - 18:30" at bounding box center [404, 357] width 567 height 20
type input "Day 7"
type input "16:30"
type input "Blenheim"
type input "Day 7"
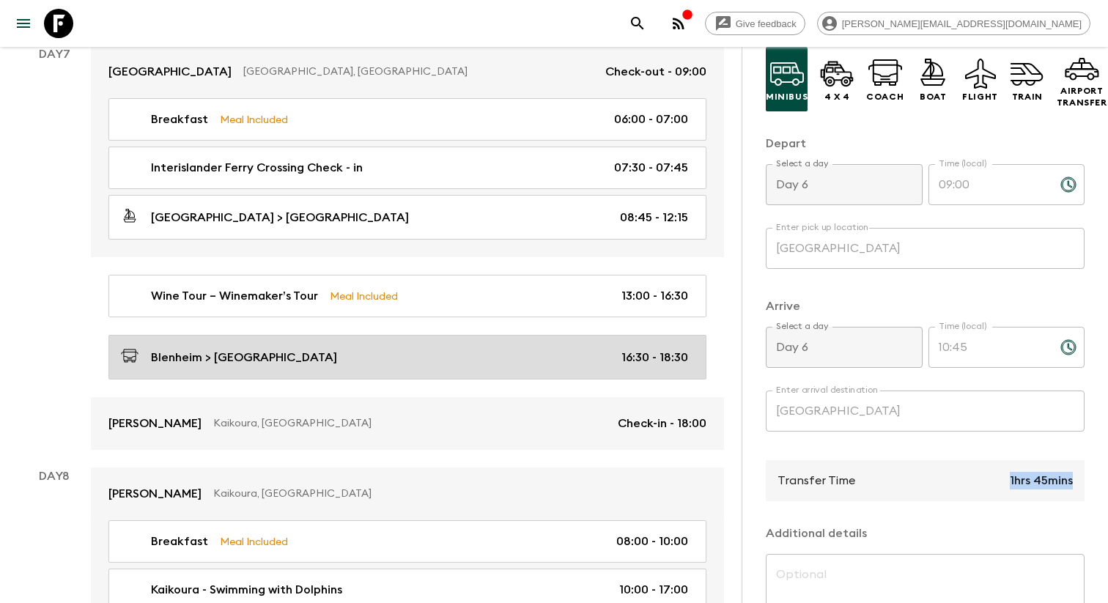
type input "18:30"
type input "Kaikoura"
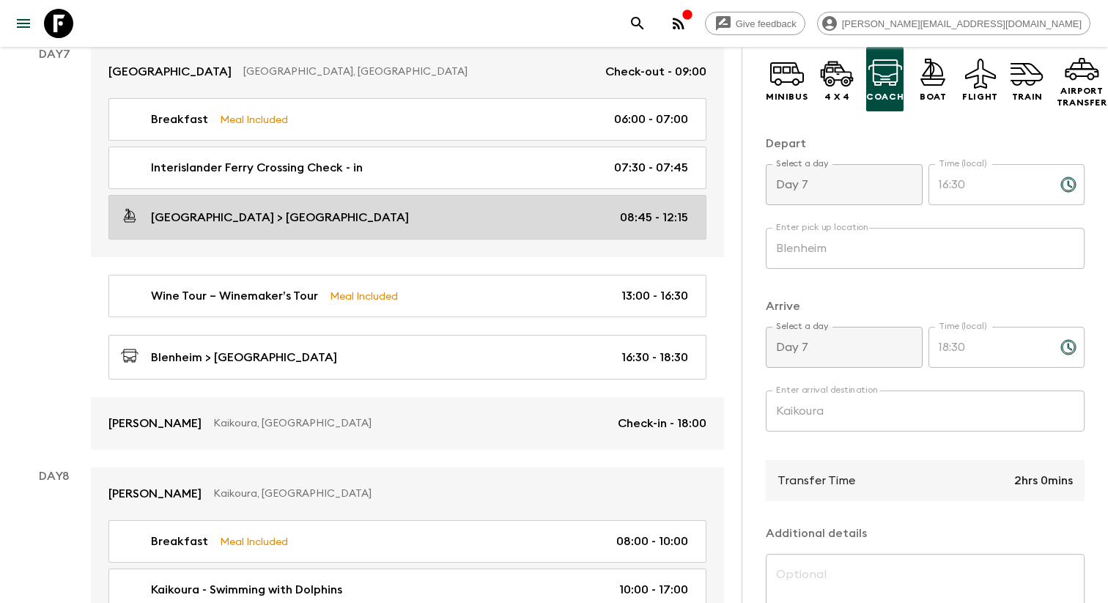
click at [257, 218] on p "[GEOGRAPHIC_DATA] > [GEOGRAPHIC_DATA]" at bounding box center [280, 218] width 258 height 18
type input "[GEOGRAPHIC_DATA]"
type input "08:45"
type input "12:15"
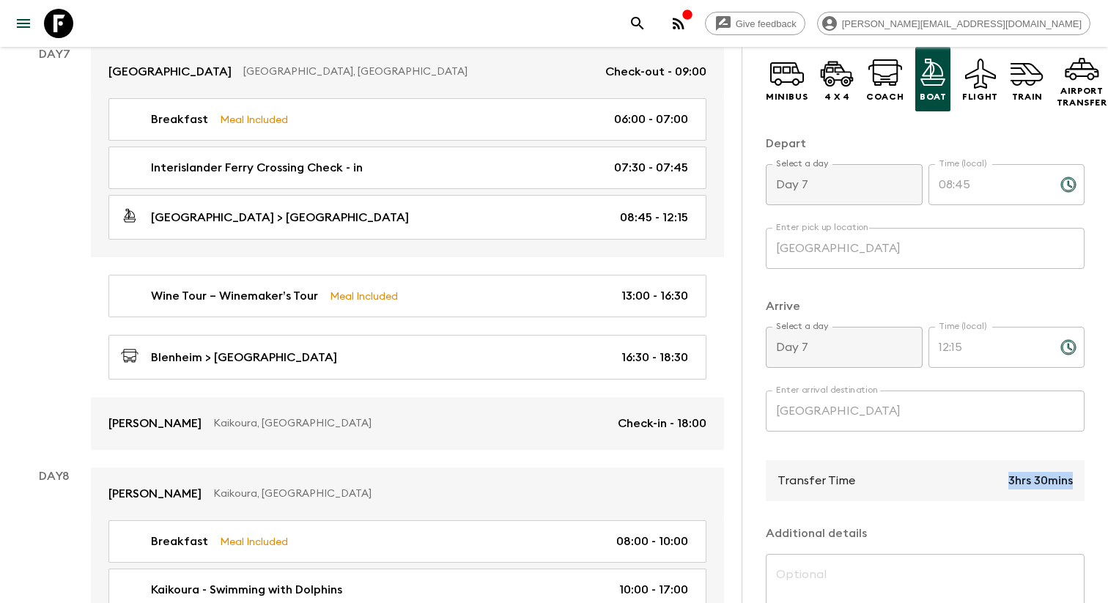
drag, startPoint x: 1017, startPoint y: 528, endPoint x: 1078, endPoint y: 528, distance: 61.6
click at [1078, 501] on div "Transfer Time 3hrs 30mins" at bounding box center [925, 480] width 319 height 41
copy p "3hrs 30mins"
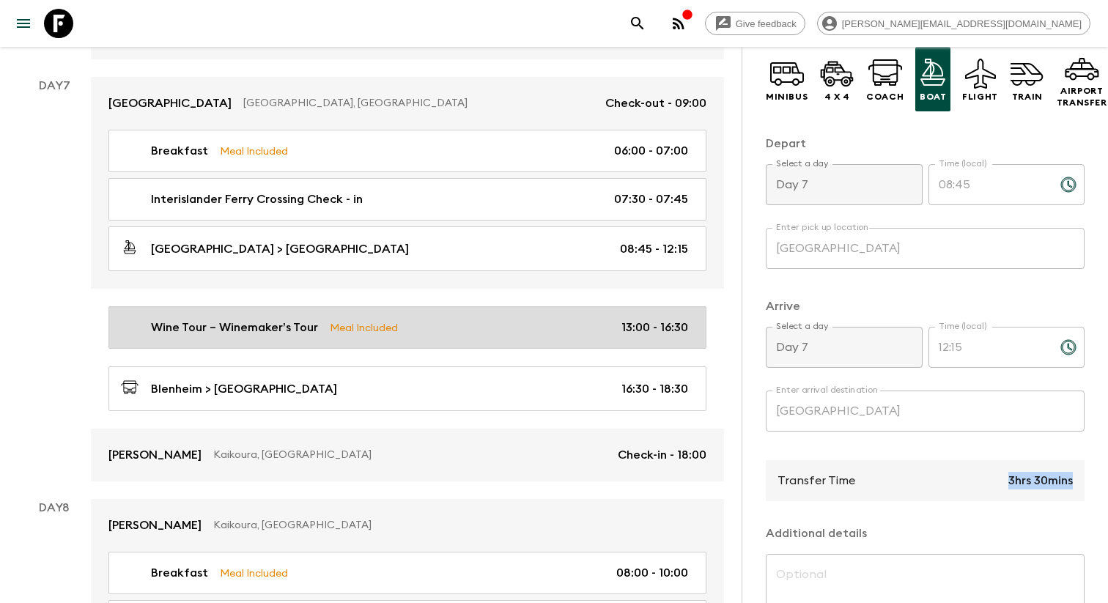
scroll to position [2463, 0]
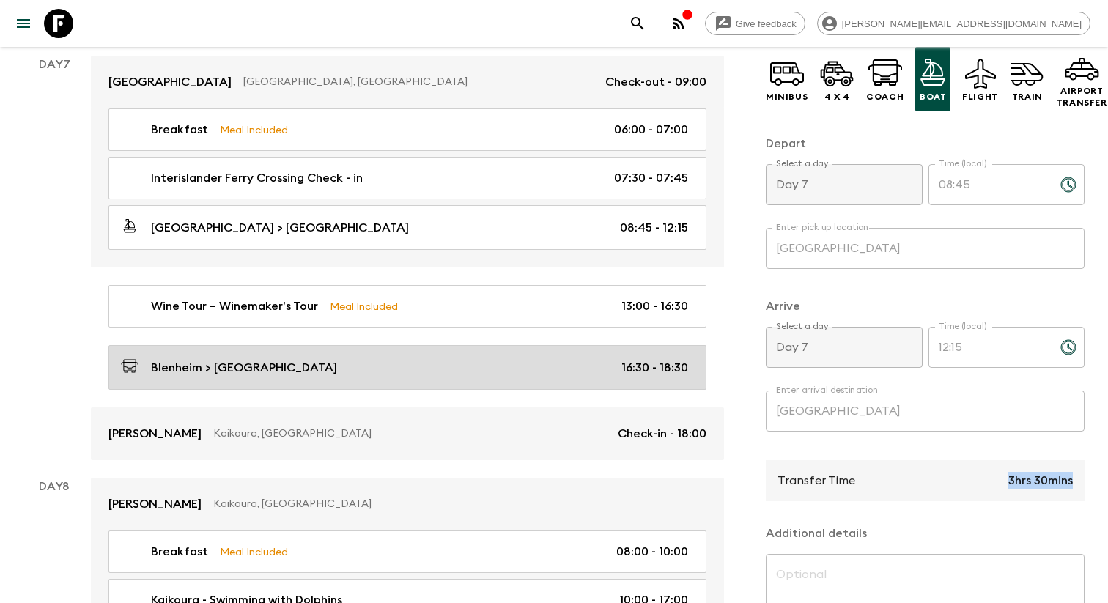
click at [235, 375] on link "Blenheim > [GEOGRAPHIC_DATA] 16:30 - 18:30" at bounding box center [407, 367] width 598 height 45
type input "Blenheim"
type input "Kaikoura"
type input "16:30"
type input "18:30"
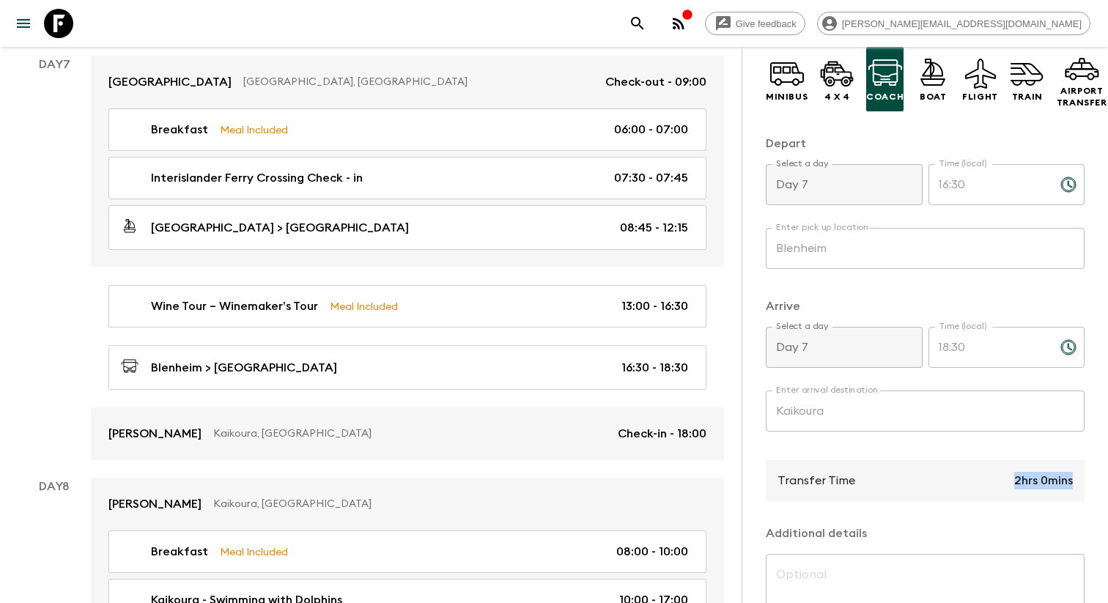
drag, startPoint x: 1012, startPoint y: 527, endPoint x: 1088, endPoint y: 527, distance: 75.5
click at [1088, 527] on div "Transfer Information Comments This itinerary has departures running and cannot …" at bounding box center [925, 348] width 366 height 603
copy p "2hrs 0mins"
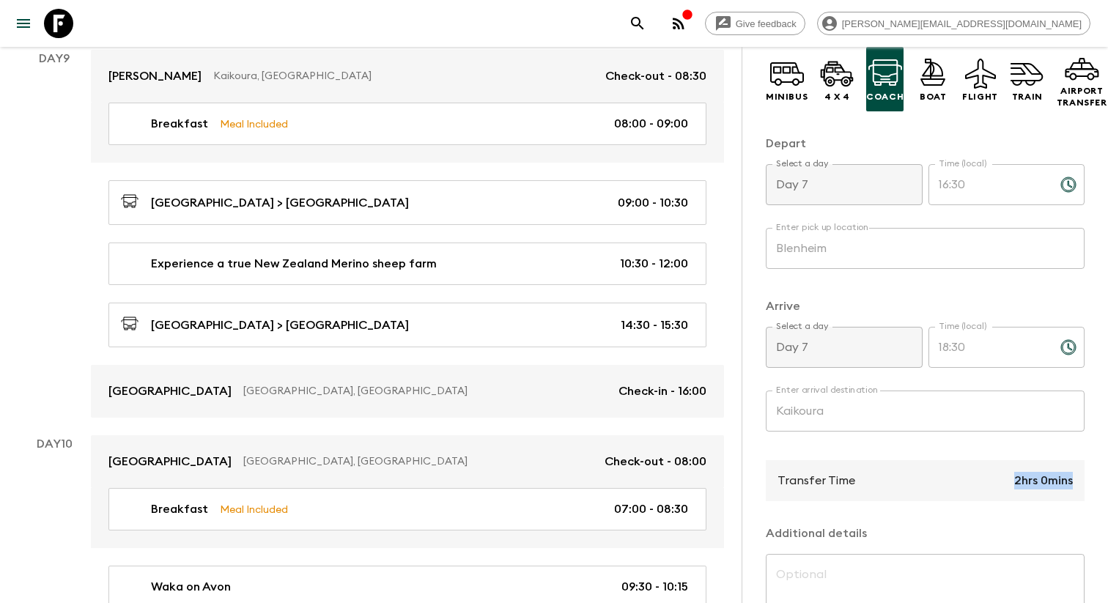
scroll to position [3125, 0]
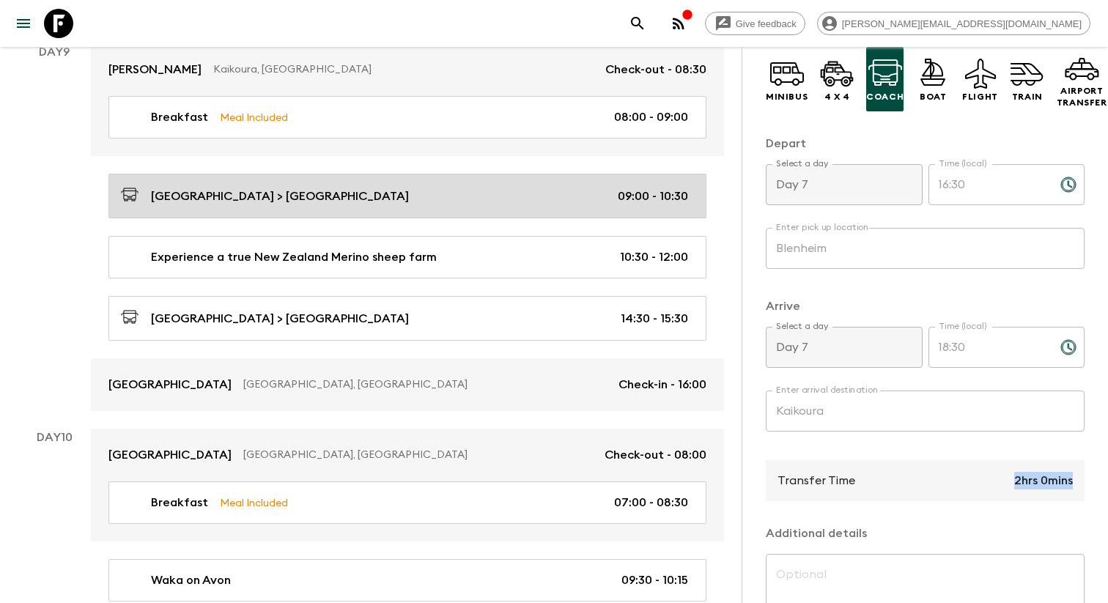
click at [236, 194] on p "[GEOGRAPHIC_DATA] > [GEOGRAPHIC_DATA]" at bounding box center [280, 197] width 258 height 18
type input "Kaikoura"
type input "Hurunui Hills"
type input "Day 9"
type input "09:00"
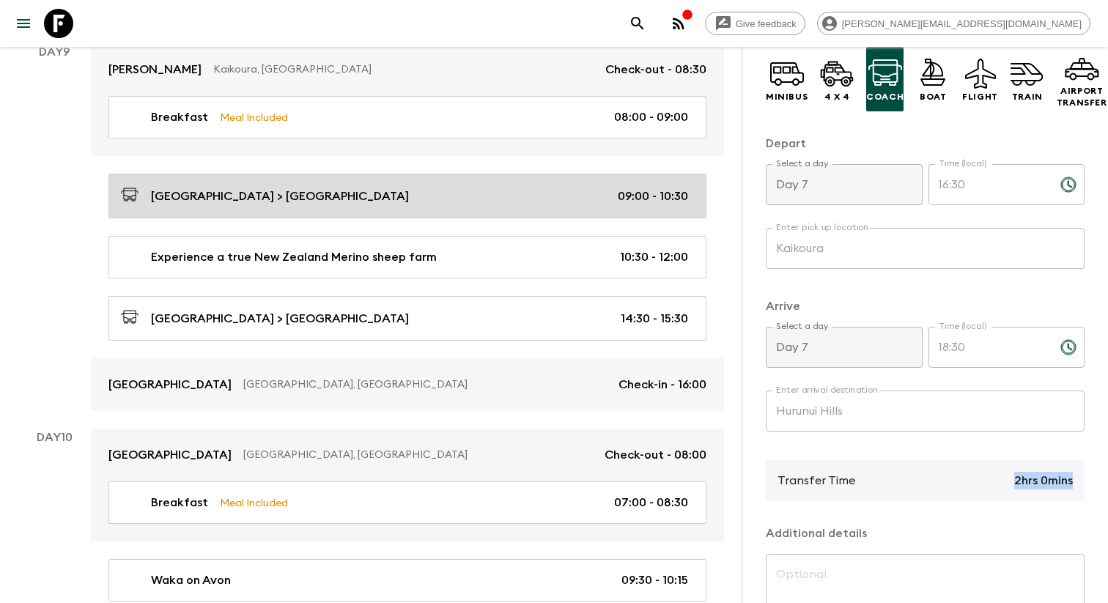
type input "Day 9"
type input "10:30"
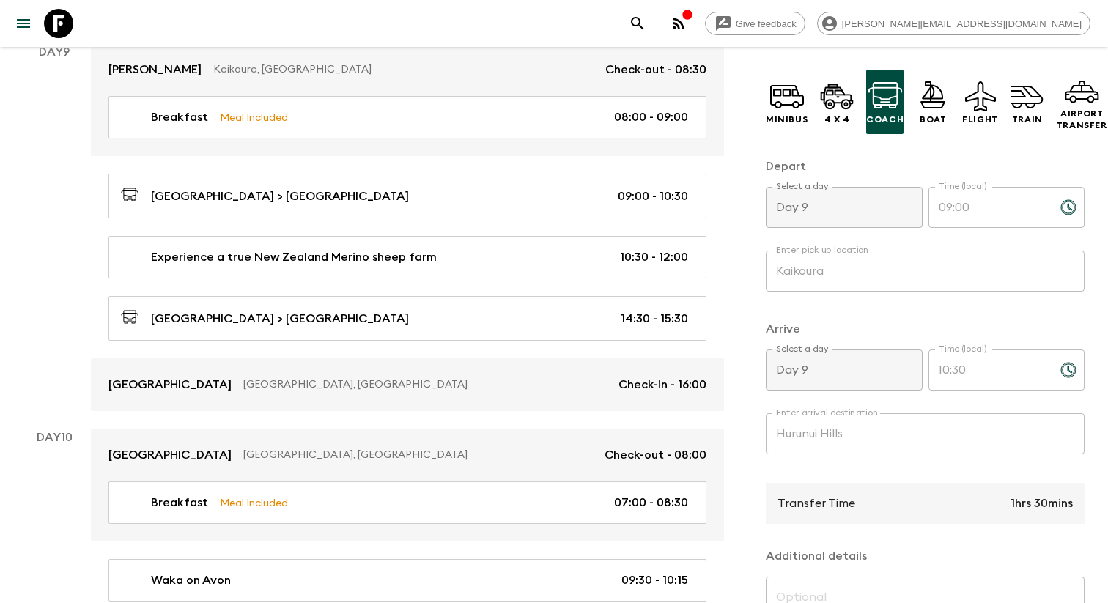
scroll to position [152, 0]
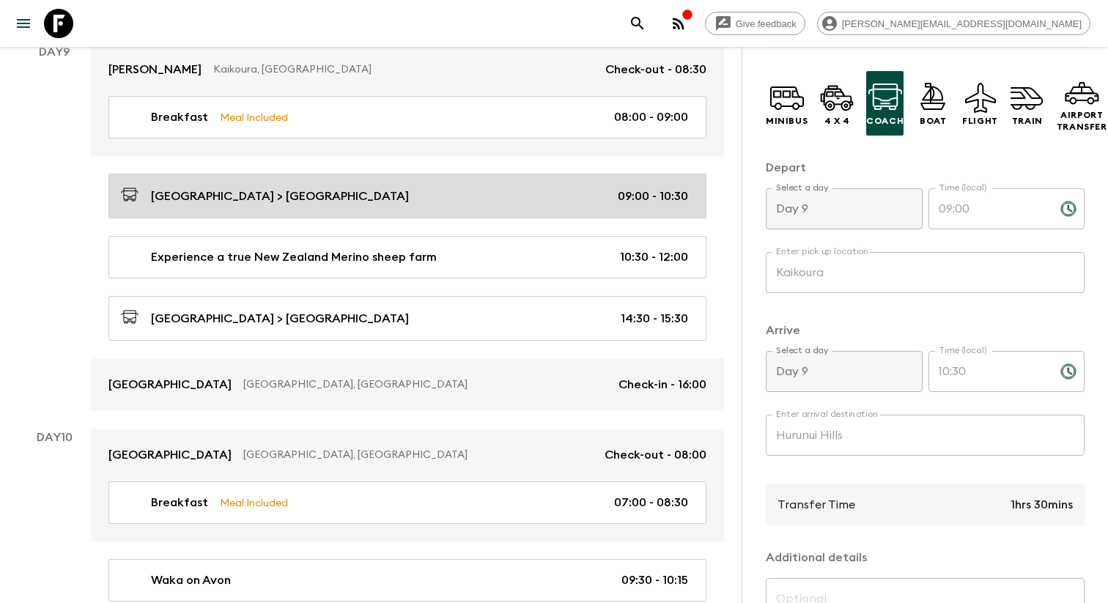
click at [438, 180] on link "[GEOGRAPHIC_DATA] > [GEOGRAPHIC_DATA] 09:00 - 10:30" at bounding box center [407, 196] width 598 height 45
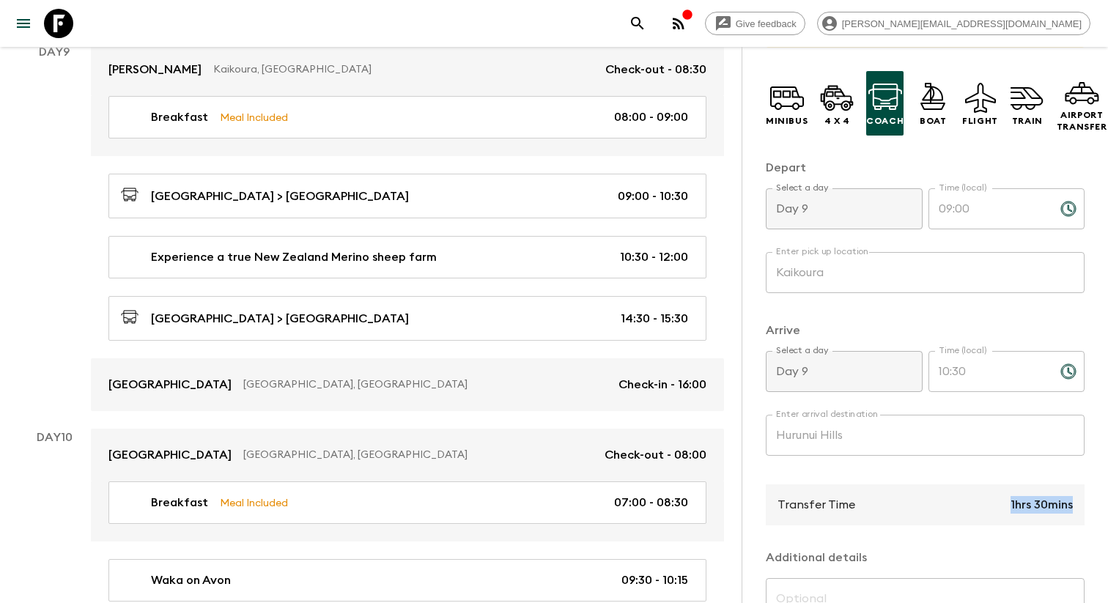
drag, startPoint x: 1010, startPoint y: 550, endPoint x: 1086, endPoint y: 550, distance: 75.5
click at [1086, 550] on div "Transfer Information Comments This itinerary has departures running and cannot …" at bounding box center [925, 348] width 366 height 603
copy p "1hrs 30mins"
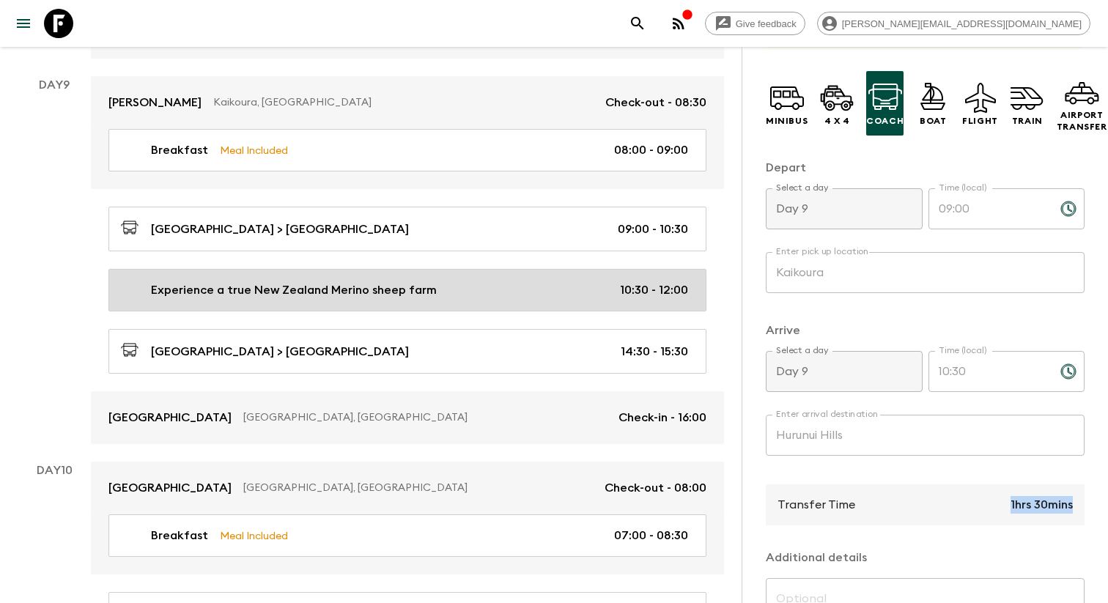
scroll to position [3093, 0]
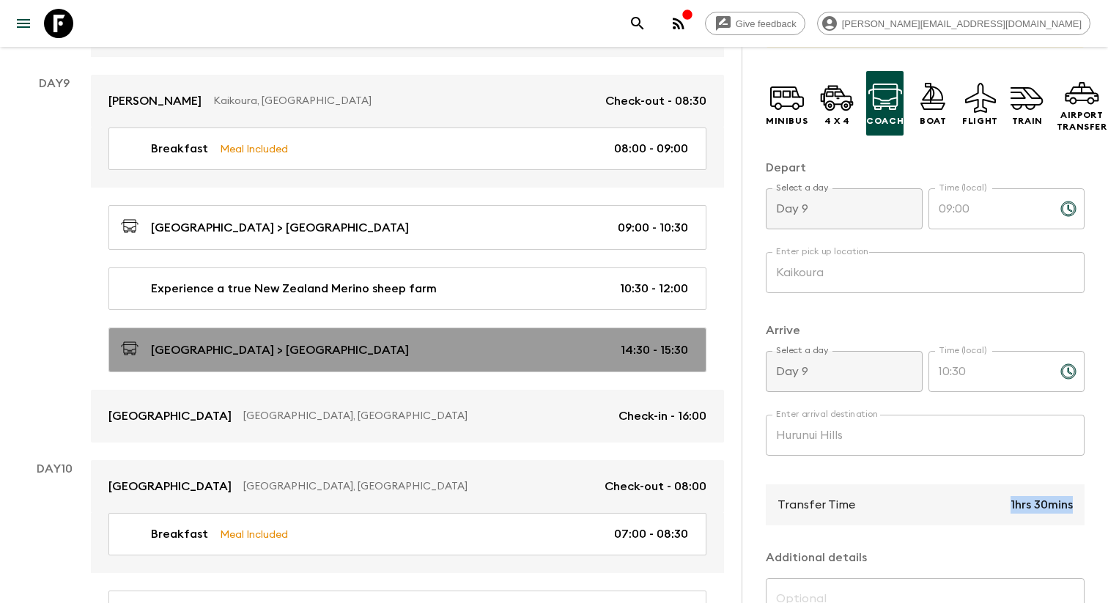
click at [244, 343] on p "[GEOGRAPHIC_DATA] > [GEOGRAPHIC_DATA]" at bounding box center [280, 351] width 258 height 18
type input "[GEOGRAPHIC_DATA]"
type input "14:30"
type input "15:30"
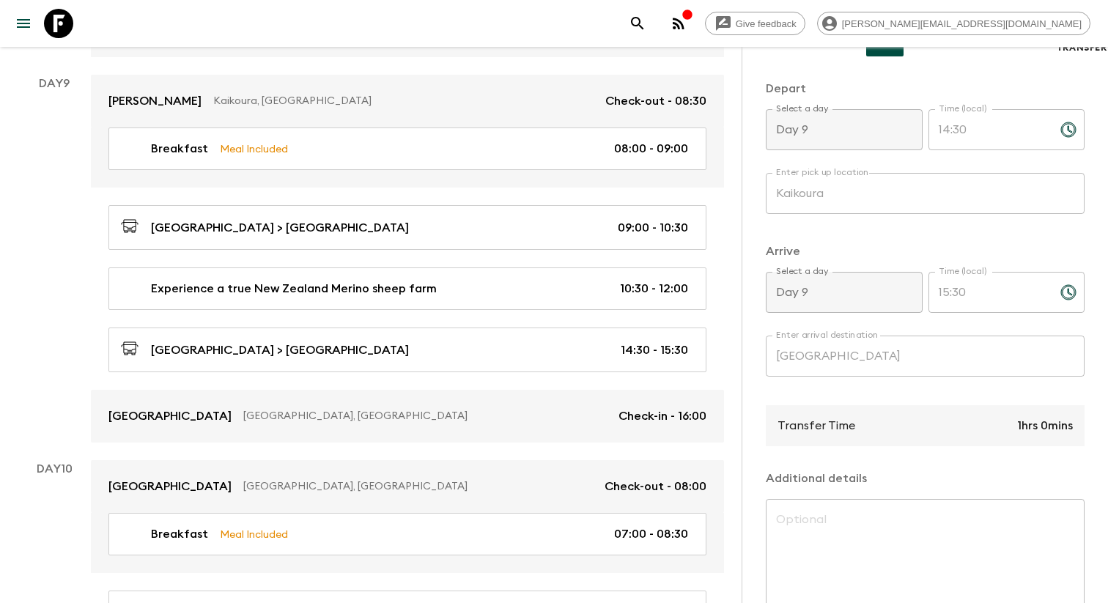
scroll to position [232, 0]
drag, startPoint x: 1014, startPoint y: 473, endPoint x: 1034, endPoint y: 473, distance: 19.8
click at [1034, 445] on div "Transfer Time 1hrs 0mins" at bounding box center [925, 424] width 319 height 41
copy p "1hr"
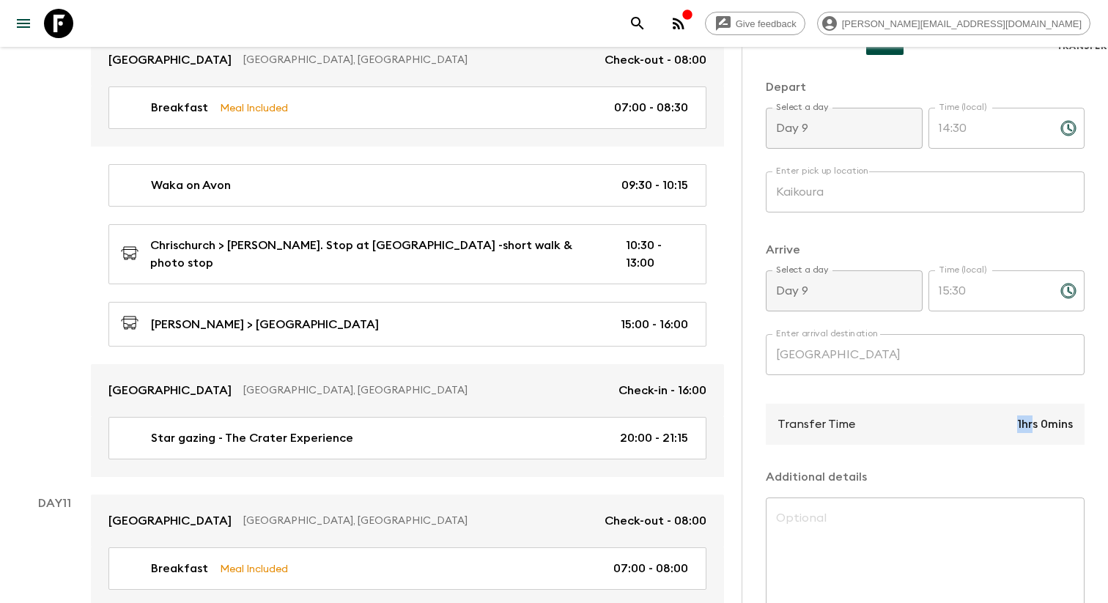
scroll to position [3523, 0]
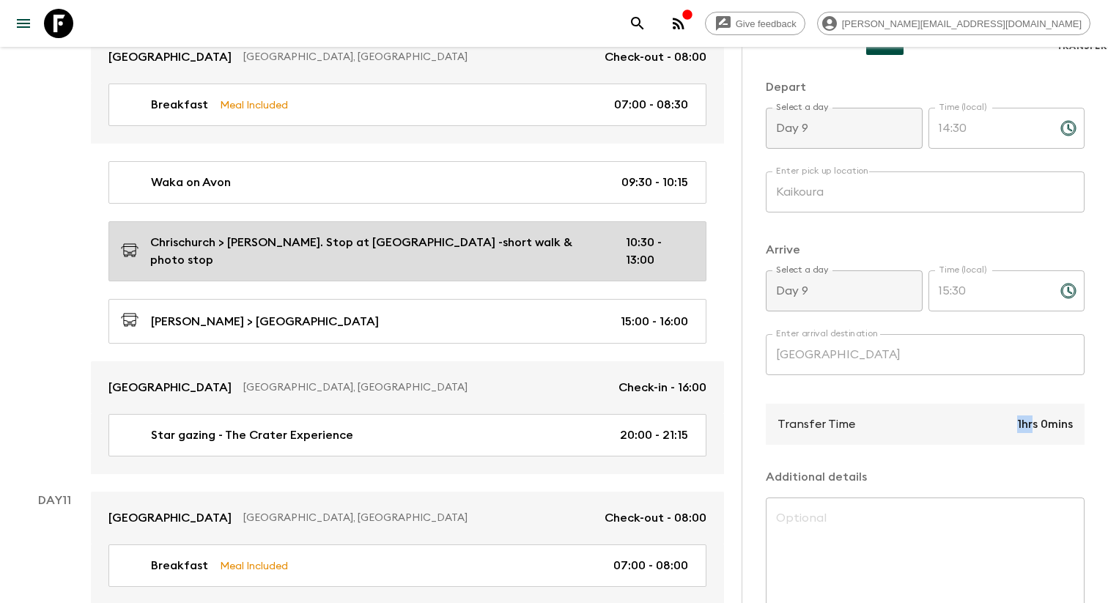
click at [258, 241] on p "Chrischurch > [PERSON_NAME]. Stop at [GEOGRAPHIC_DATA] -short walk & photo stop" at bounding box center [376, 251] width 452 height 35
type input "Chrischurch"
type input "[PERSON_NAME]. Stop at [GEOGRAPHIC_DATA] -short walk & photo stop"
type textarea "Drive schenic route from [GEOGRAPHIC_DATA] to [GEOGRAPHIC_DATA], Stop at [GEOGR…"
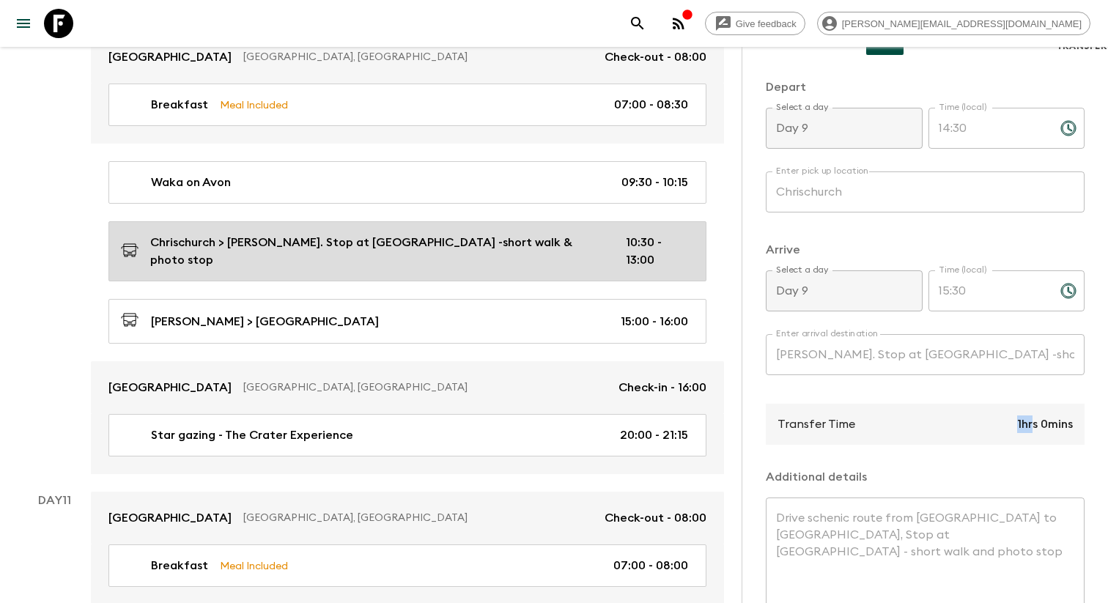
type input "Day 10"
type input "10:30"
type input "Day 10"
type input "13:00"
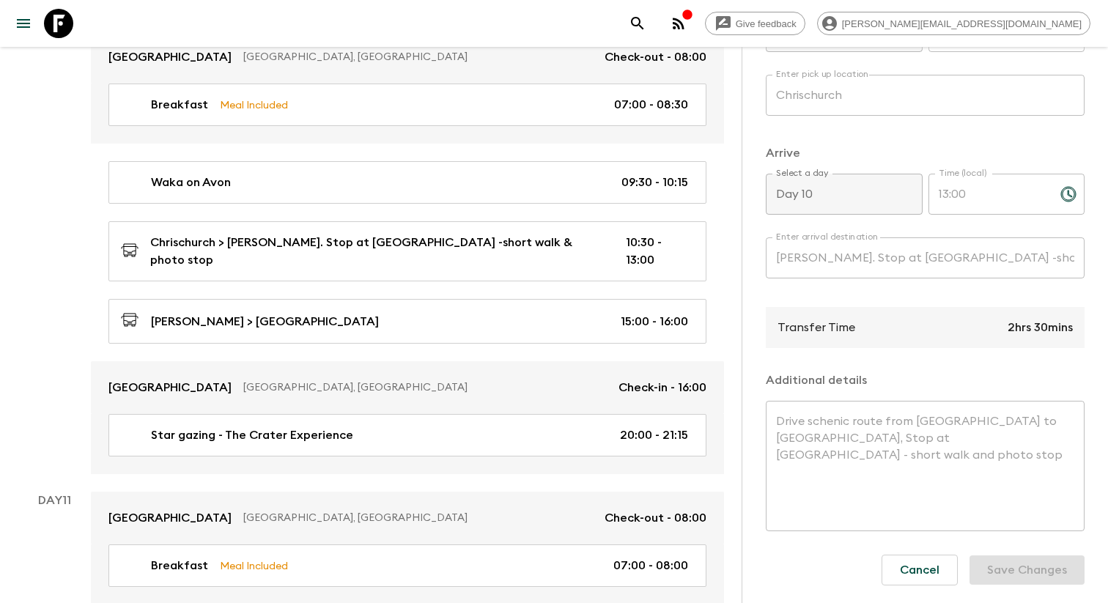
scroll to position [347, 0]
drag, startPoint x: 1006, startPoint y: 352, endPoint x: 1084, endPoint y: 354, distance: 78.5
click at [1084, 348] on div "Transfer Time 2hrs 30mins" at bounding box center [925, 327] width 319 height 41
copy p "2hrs 30mins"
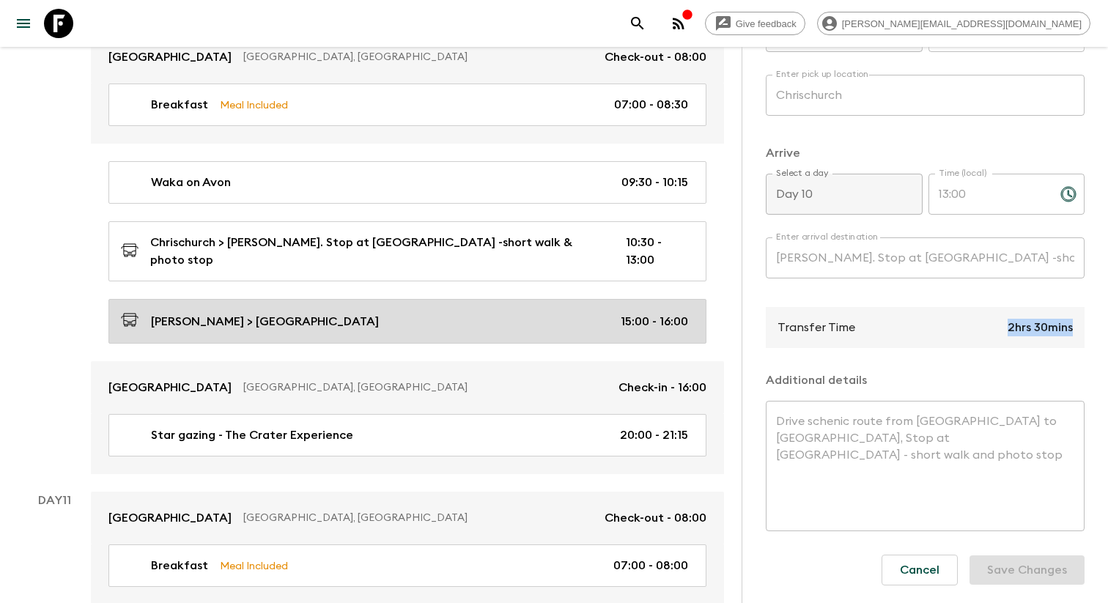
click at [301, 314] on link "[PERSON_NAME] > [GEOGRAPHIC_DATA] 15:00 - 16:00" at bounding box center [407, 321] width 598 height 45
type input "[PERSON_NAME]"
type input "Lake Tekapo"
type textarea "Scenic drive"
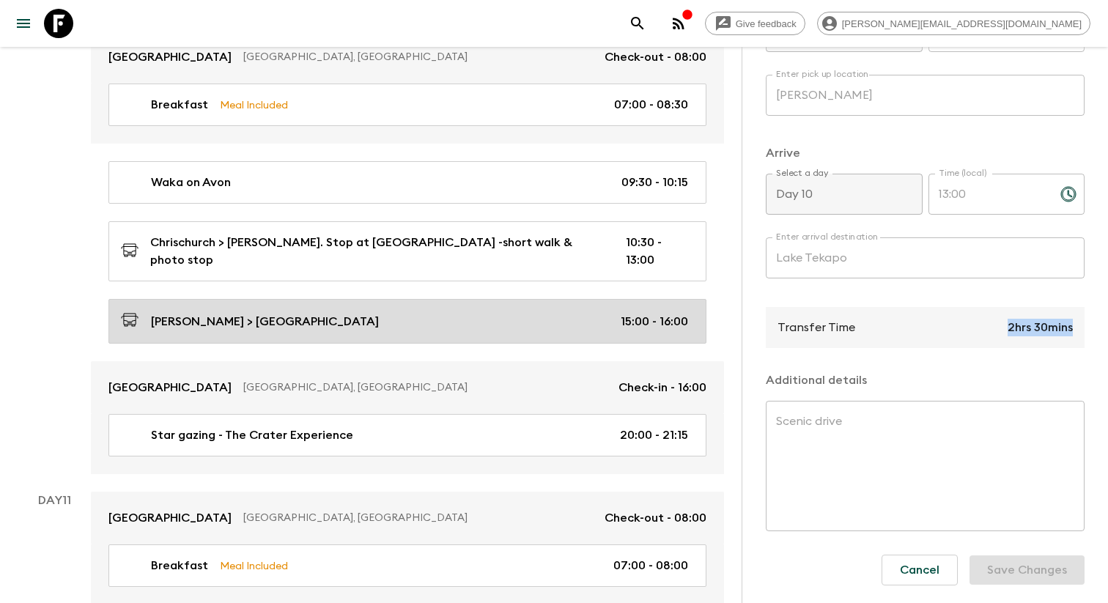
type input "15:00"
type input "16:00"
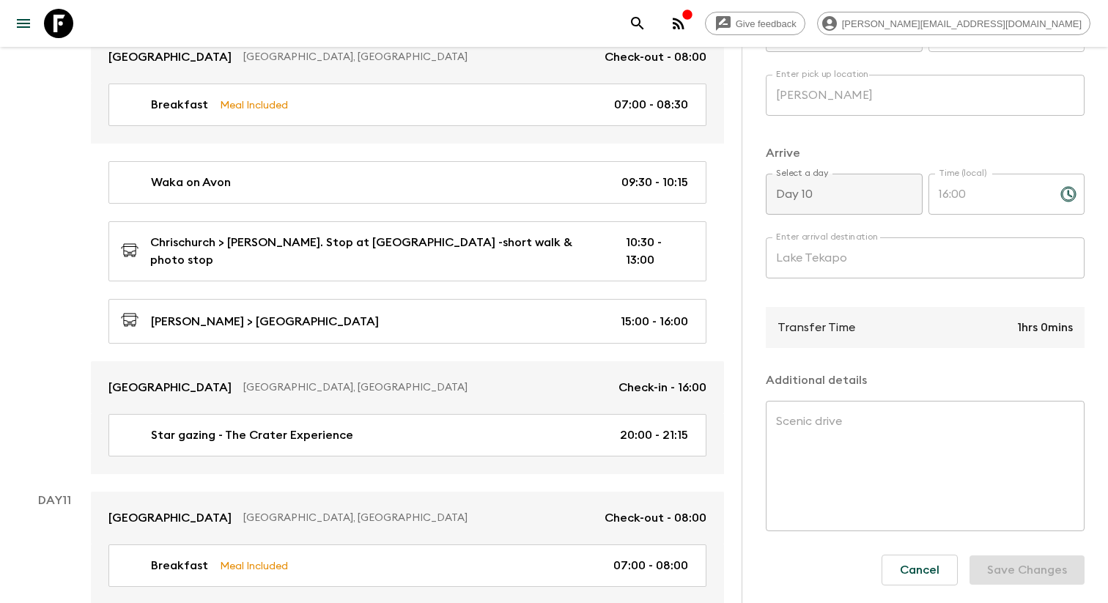
scroll to position [375, 0]
drag, startPoint x: 1010, startPoint y: 327, endPoint x: 1035, endPoint y: 327, distance: 24.9
click at [1035, 327] on div "Transfer Time 1hrs 0mins" at bounding box center [925, 327] width 319 height 41
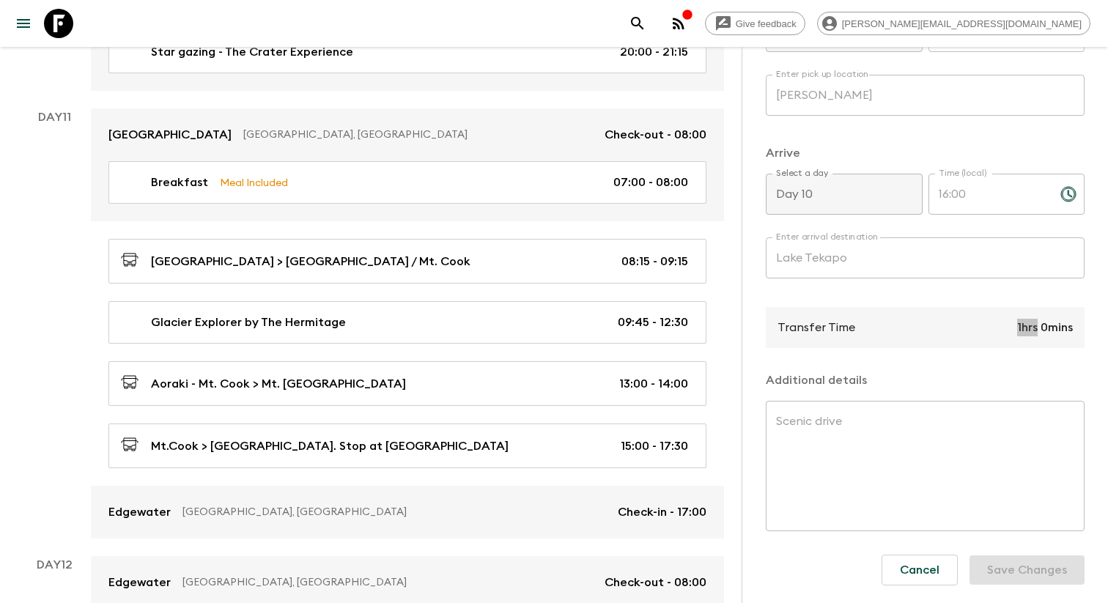
scroll to position [3915, 0]
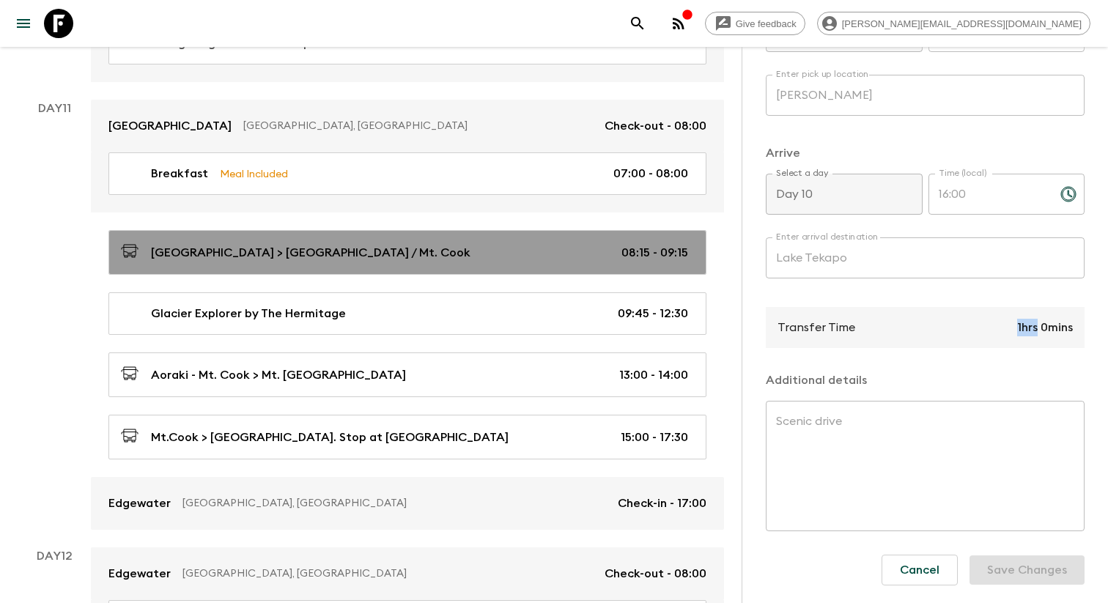
click at [276, 246] on link "[GEOGRAPHIC_DATA] > [GEOGRAPHIC_DATA] / Mt. Cook 08:15 - 09:15" at bounding box center [407, 252] width 598 height 45
type input "Lake Tekapo"
type input "Glentanner / Mt. Cook"
type input "Day 11"
type input "08:15"
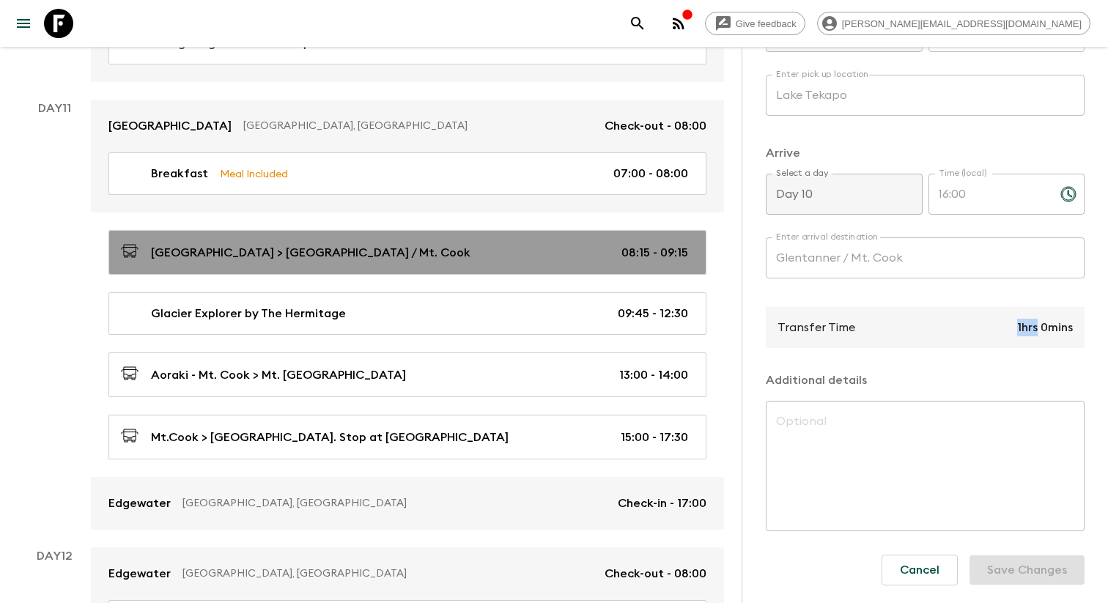
type input "Day 11"
type input "09:15"
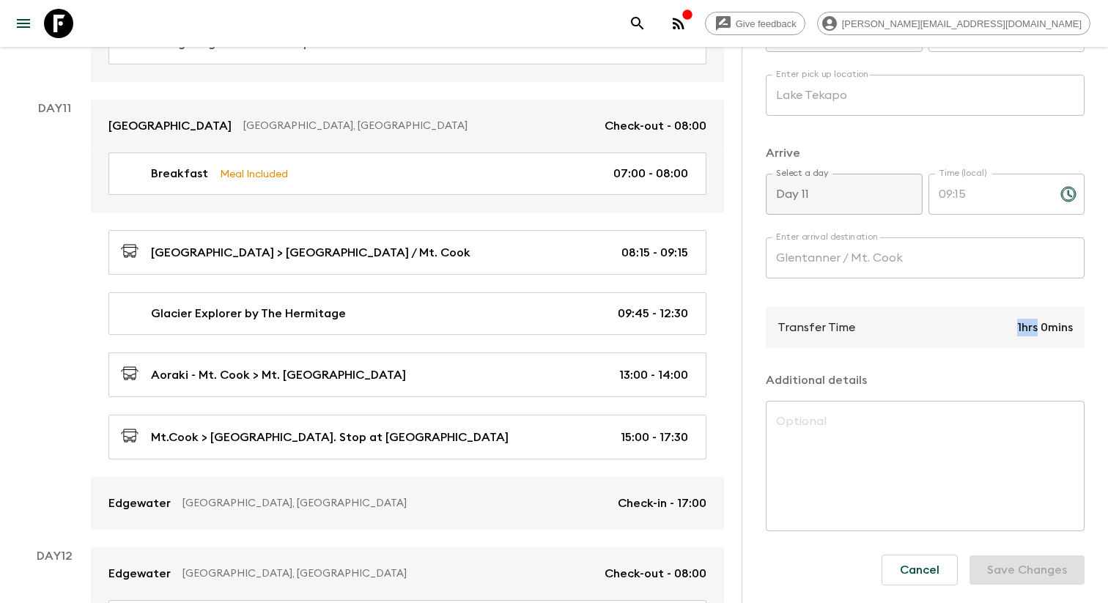
drag, startPoint x: 1017, startPoint y: 325, endPoint x: 1035, endPoint y: 324, distance: 18.3
click at [1035, 324] on p "1hrs 0mins" at bounding box center [1045, 328] width 56 height 18
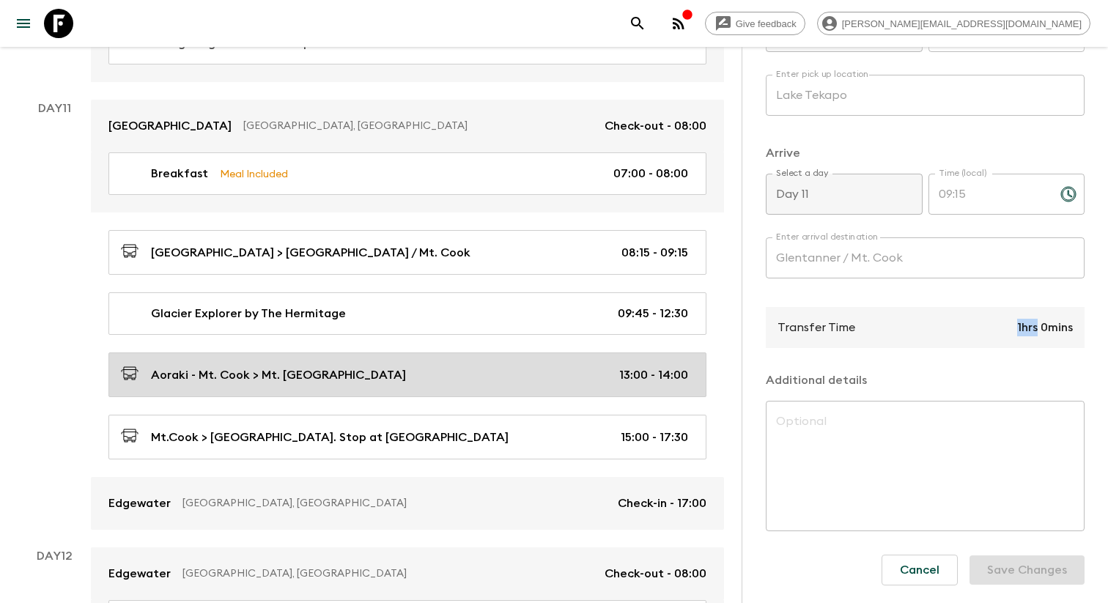
click at [239, 353] on link "Aoraki - Mt. Cook > Mt. [GEOGRAPHIC_DATA] 13:00 - 14:00" at bounding box center [407, 375] width 598 height 45
type input "Aoraki - Mt. Cook"
type input "Mt. [GEOGRAPHIC_DATA]"
type textarea "Stop by the lake and enjoy the lake view"
type input "13:00"
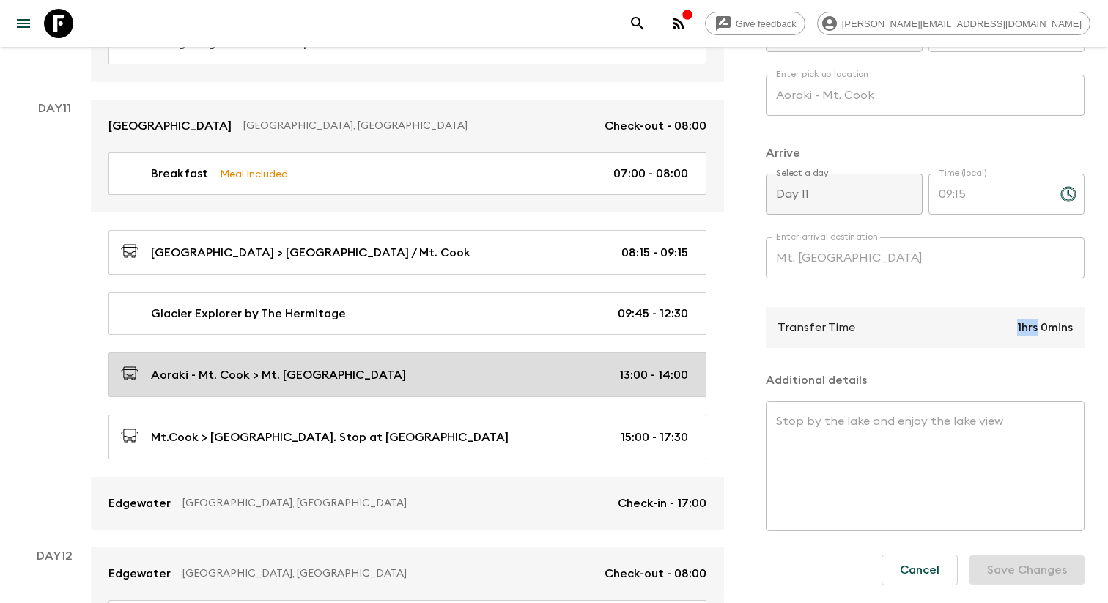
type input "14:00"
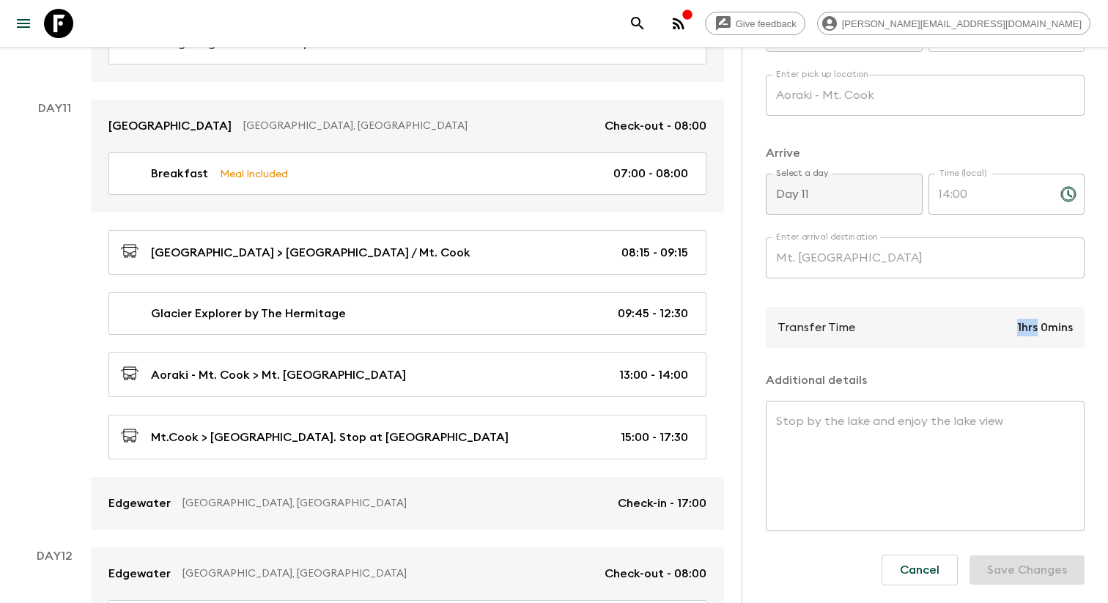
drag, startPoint x: 1016, startPoint y: 329, endPoint x: 1035, endPoint y: 329, distance: 19.1
click at [1035, 329] on div "Transfer Time 1hrs 0mins" at bounding box center [925, 327] width 319 height 41
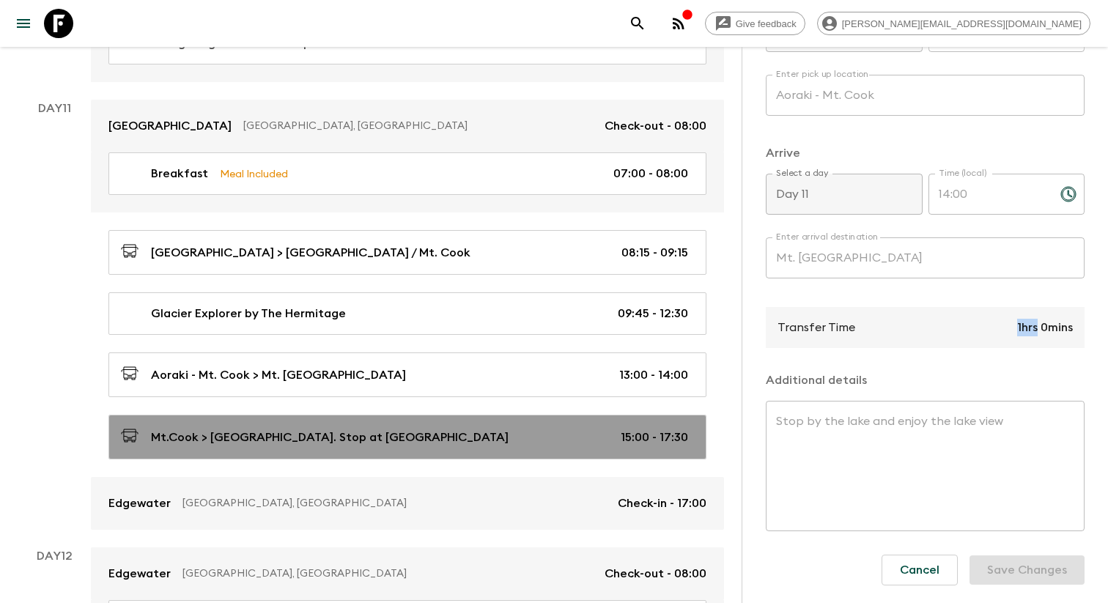
click at [313, 429] on p "Mt.Cook > [GEOGRAPHIC_DATA]. Stop at [GEOGRAPHIC_DATA]" at bounding box center [330, 438] width 358 height 18
type input "Mt.Cook"
type input "Wanaka. Stop at [GEOGRAPHIC_DATA]"
type textarea "Stop by Lavender Garden & Clay Cliffs"
type input "15:00"
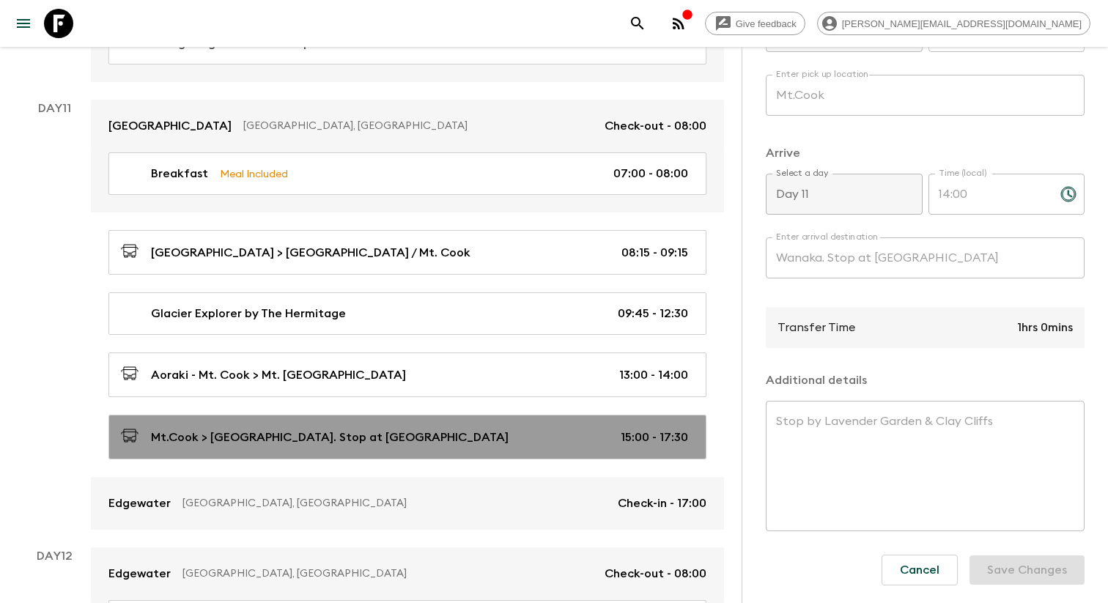
type input "17:30"
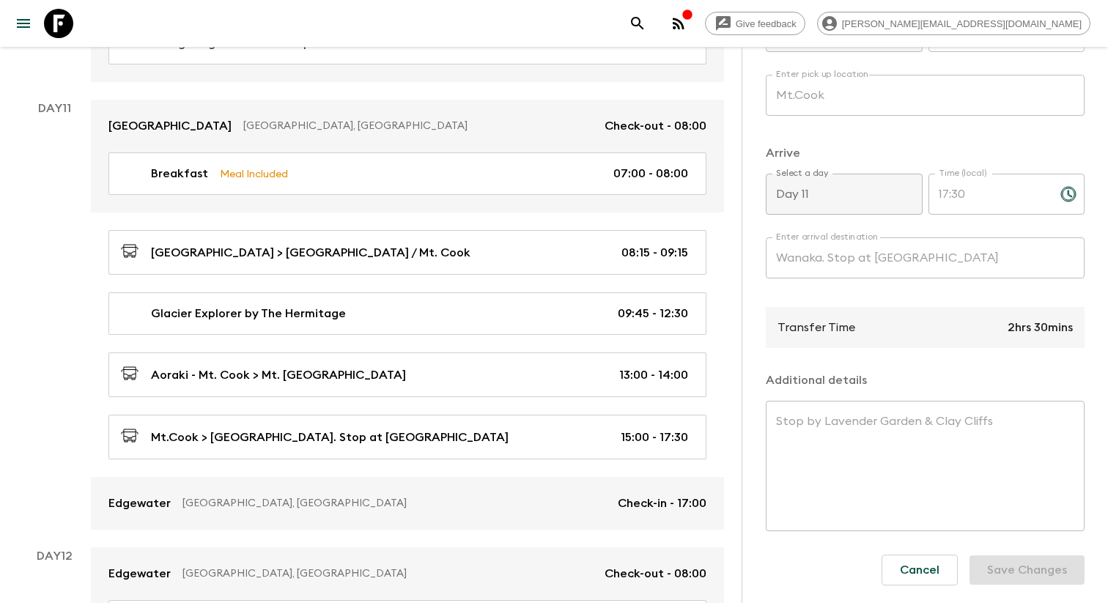
scroll to position [339, 0]
click at [1006, 348] on div "Transfer Time 2hrs 30mins" at bounding box center [925, 327] width 319 height 41
drag, startPoint x: 1006, startPoint y: 372, endPoint x: 1048, endPoint y: 371, distance: 42.5
click at [1048, 348] on div "Transfer Time 2hrs 30mins" at bounding box center [925, 327] width 319 height 41
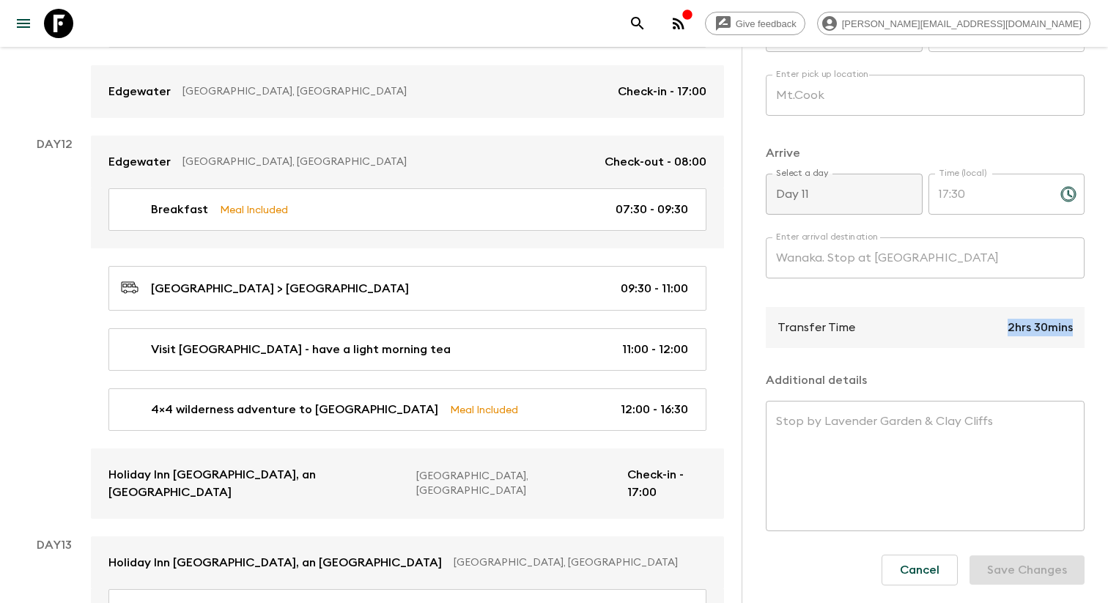
scroll to position [4346, 0]
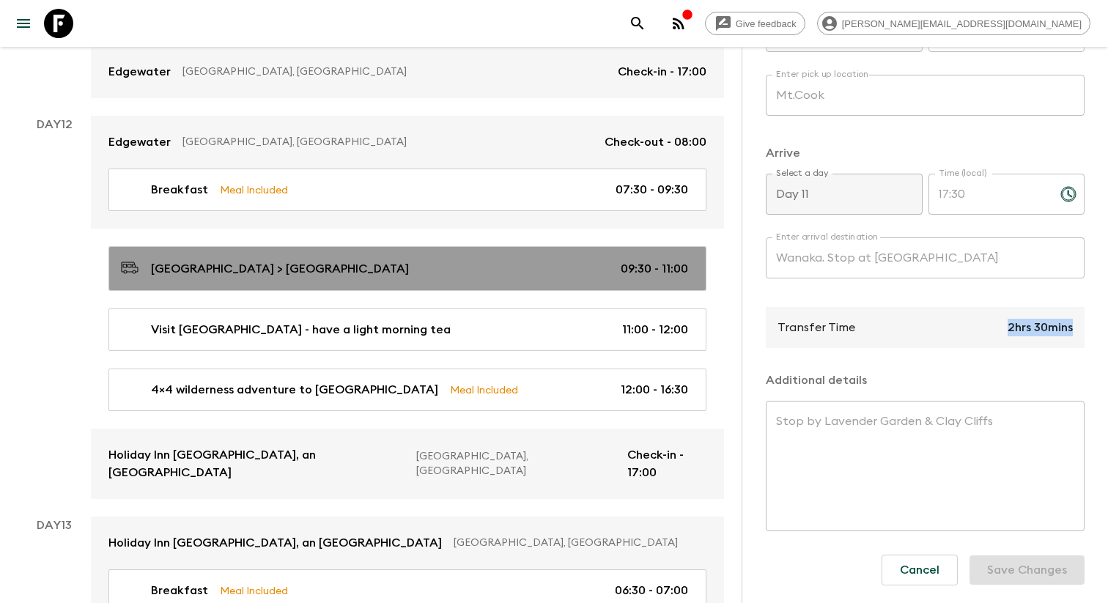
click at [282, 246] on link "[GEOGRAPHIC_DATA] > [GEOGRAPHIC_DATA] 09:30 - 11:00" at bounding box center [407, 268] width 598 height 45
type input "Wanaka"
type input "[GEOGRAPHIC_DATA]"
type input "Day 12"
type input "09:30"
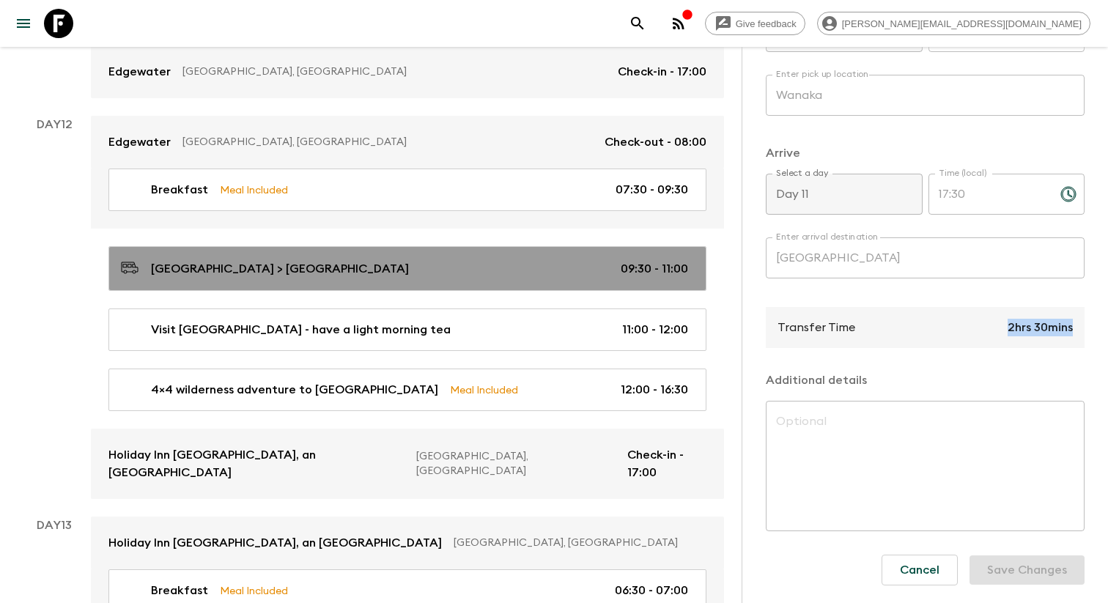
type input "Day 12"
type input "11:00"
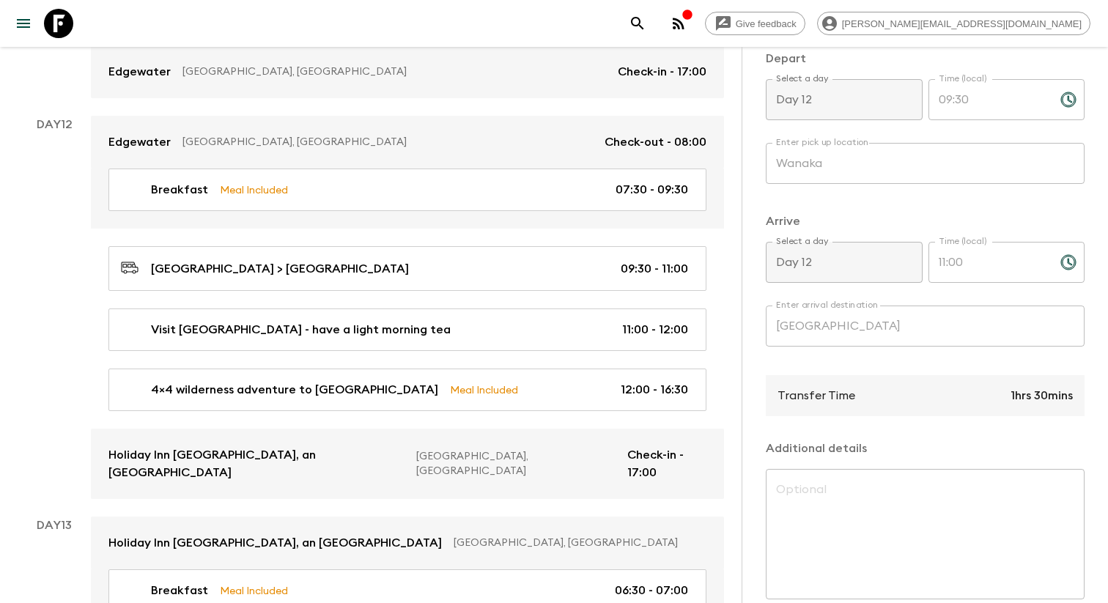
scroll to position [226, 0]
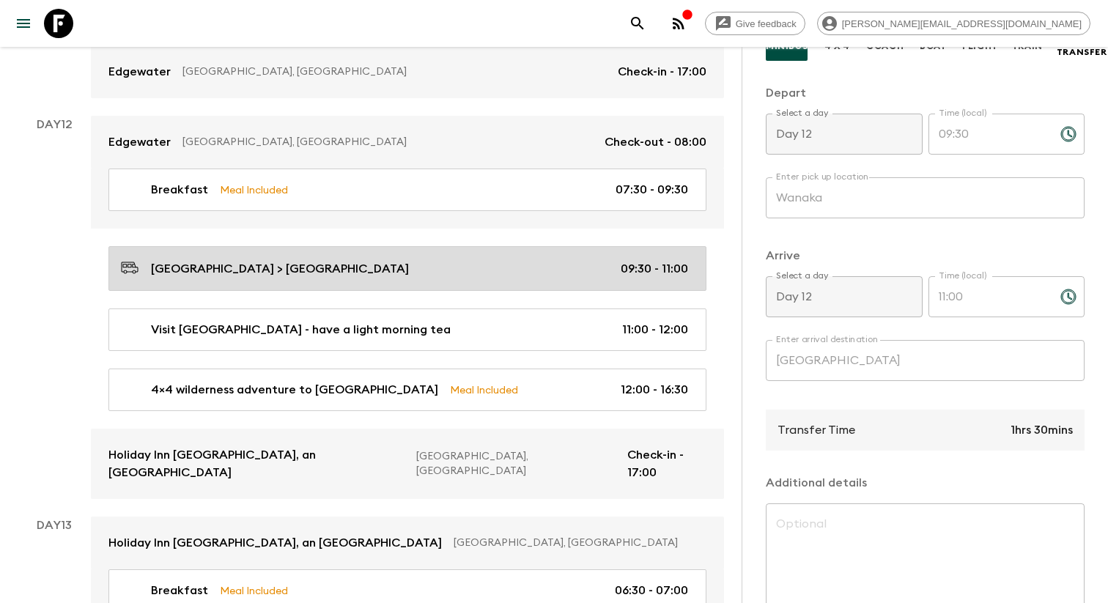
click at [430, 259] on div "[GEOGRAPHIC_DATA] > [GEOGRAPHIC_DATA] 09:30 - 11:00" at bounding box center [404, 269] width 567 height 20
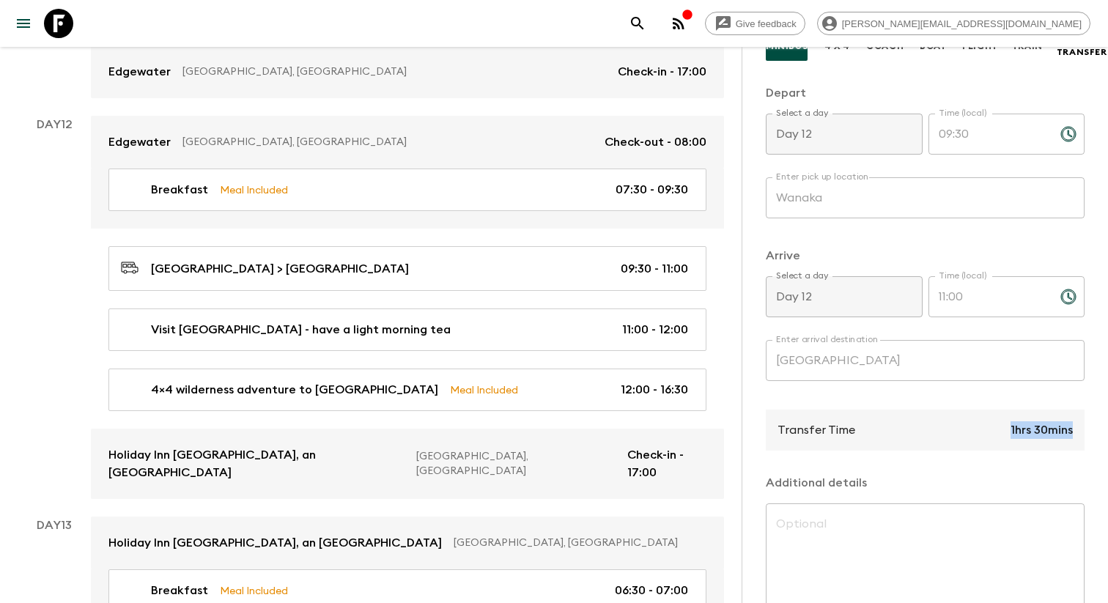
drag, startPoint x: 1014, startPoint y: 473, endPoint x: 1079, endPoint y: 472, distance: 64.5
click at [1079, 451] on div "Transfer Time 1hrs 30mins" at bounding box center [925, 430] width 319 height 41
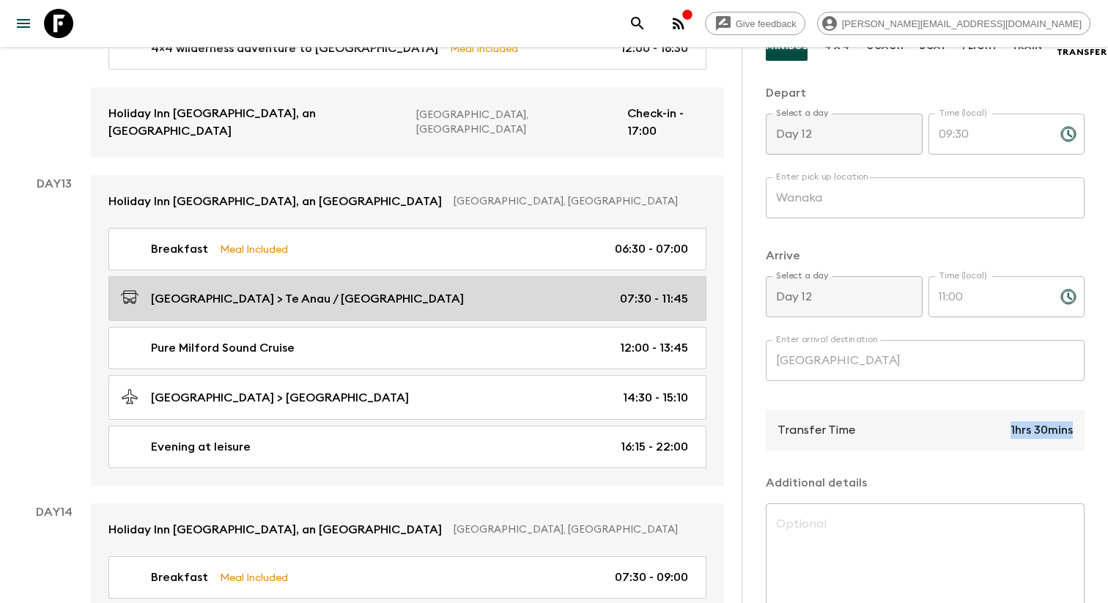
scroll to position [4695, 0]
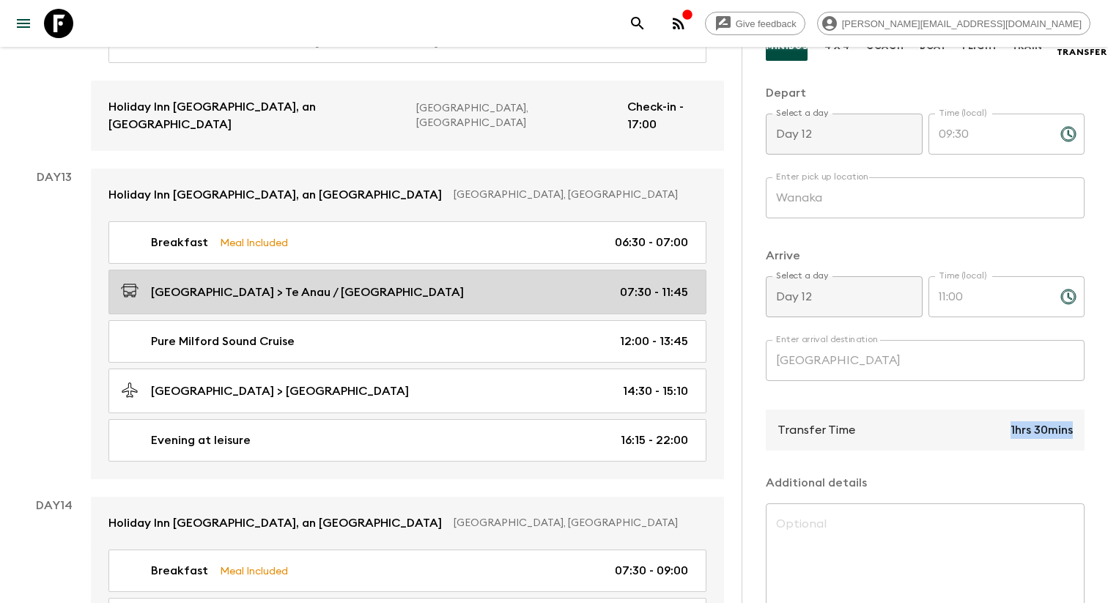
click at [339, 284] on p "[GEOGRAPHIC_DATA] > Te Anau / [GEOGRAPHIC_DATA]" at bounding box center [307, 293] width 313 height 18
type input "[GEOGRAPHIC_DATA]"
type input "Te Anau / Milford Sound"
type input "Day 13"
type input "07:30"
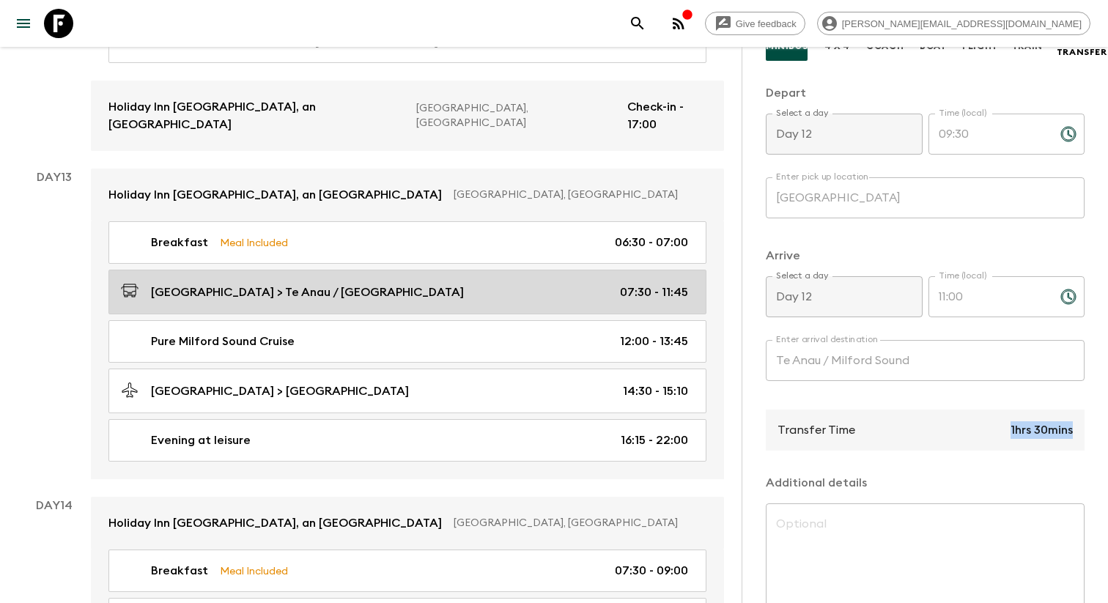
type input "Day 13"
type input "11:45"
click at [298, 284] on p "[GEOGRAPHIC_DATA] > Te Anau / [GEOGRAPHIC_DATA]" at bounding box center [307, 293] width 313 height 18
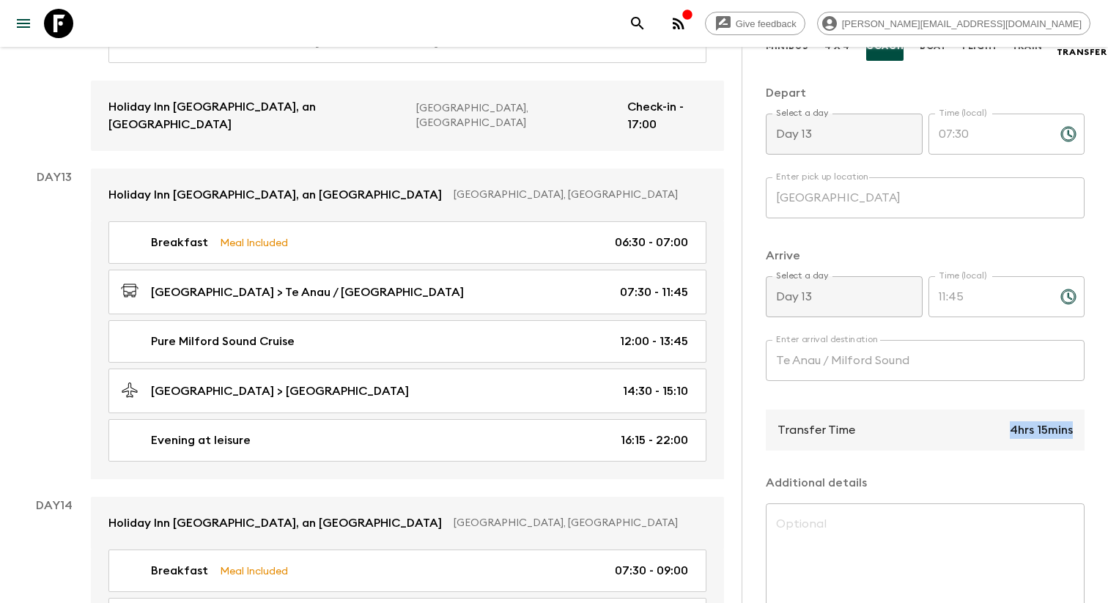
drag, startPoint x: 1011, startPoint y: 476, endPoint x: 1083, endPoint y: 476, distance: 71.8
click at [1083, 451] on div "Transfer Time 4hrs 15mins" at bounding box center [925, 430] width 319 height 41
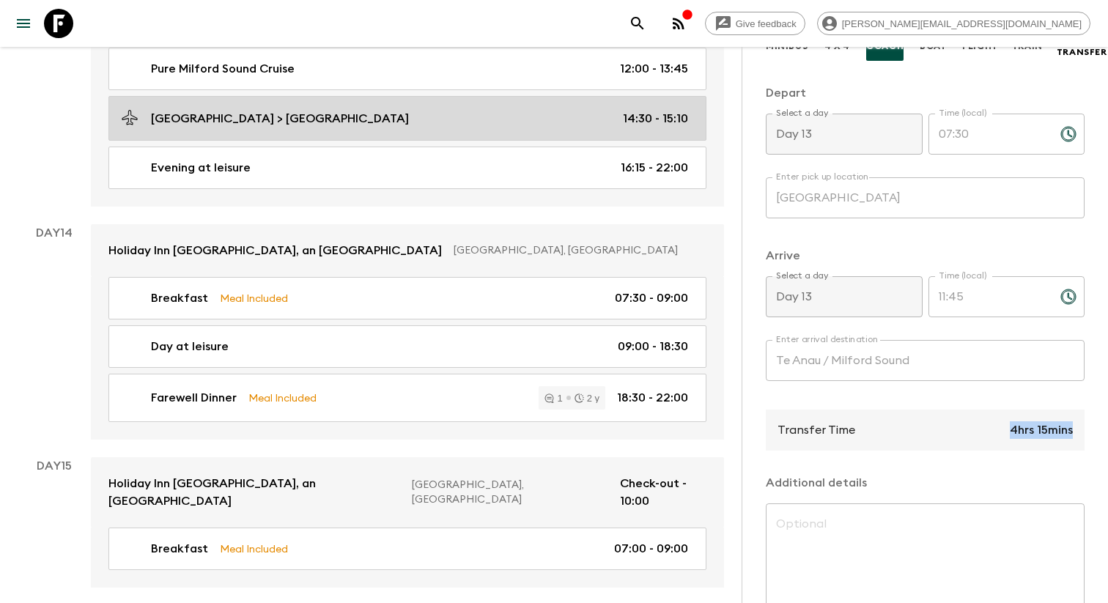
scroll to position [4976, 0]
